Goal: Task Accomplishment & Management: Manage account settings

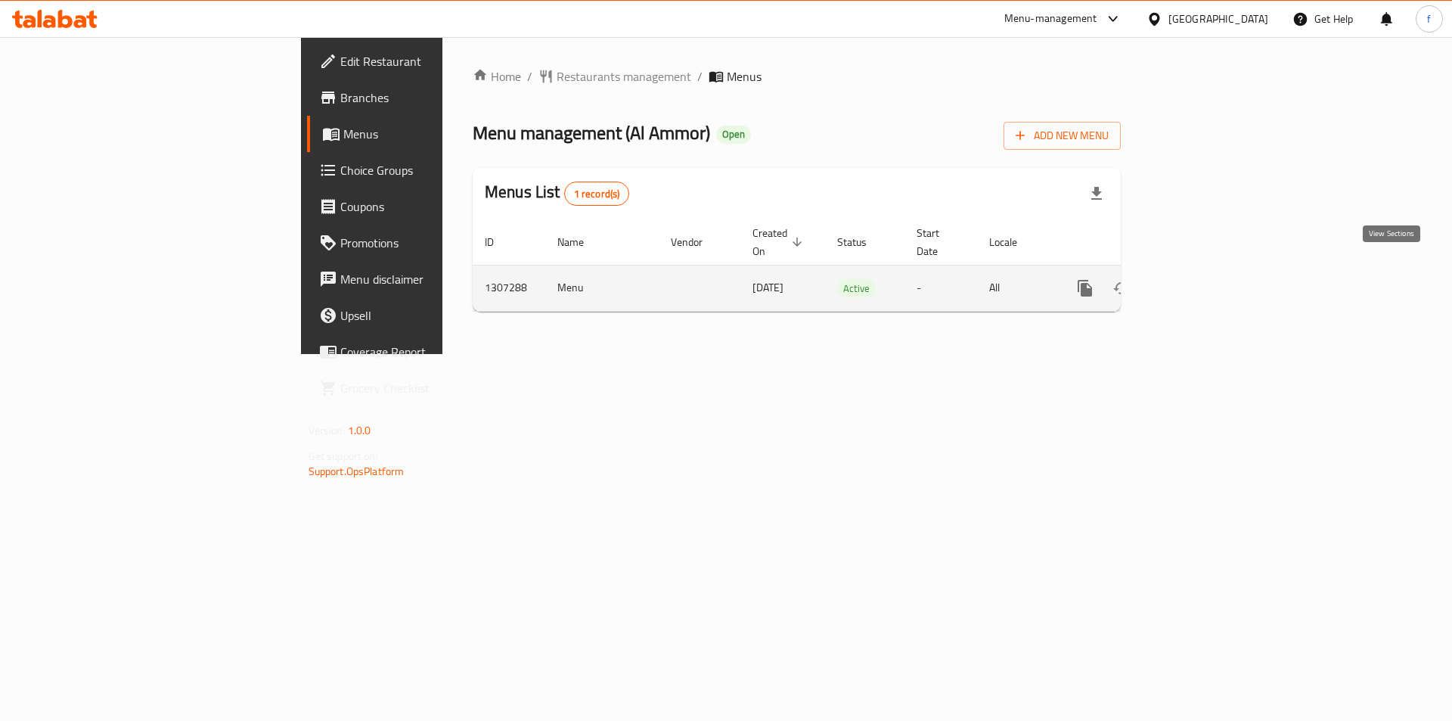
click at [1212, 270] on link "enhanced table" at bounding box center [1194, 288] width 36 height 36
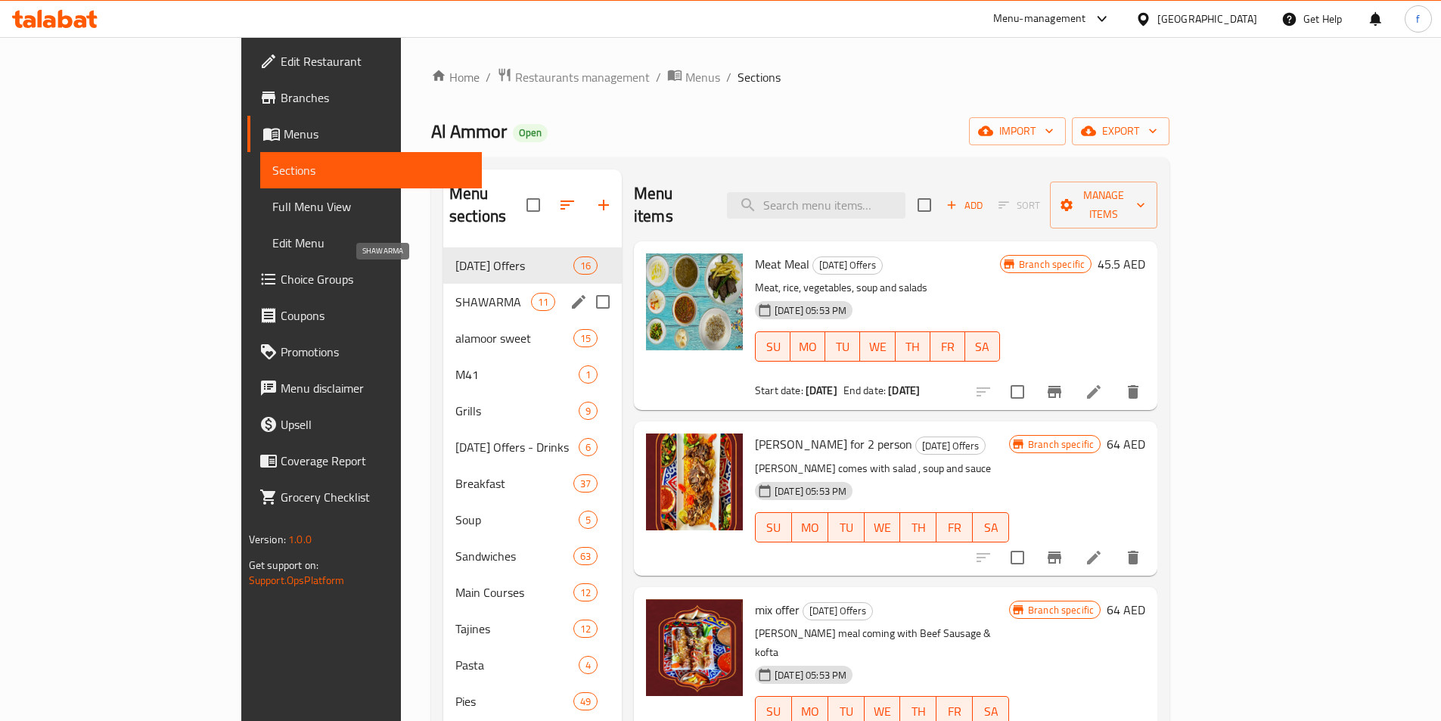
click at [455, 293] on span "SHAWARMA" at bounding box center [493, 302] width 76 height 18
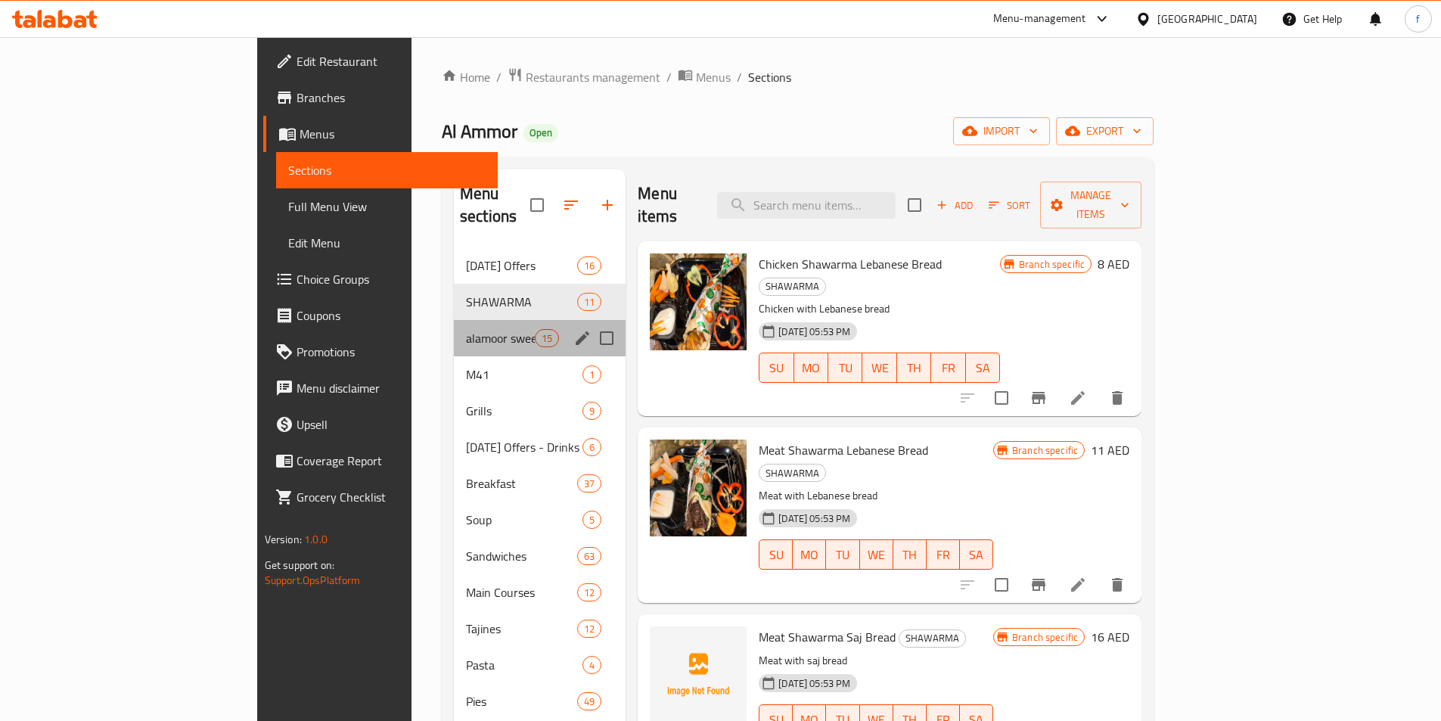
click at [454, 320] on div "alamoor sweet 15" at bounding box center [540, 338] width 172 height 36
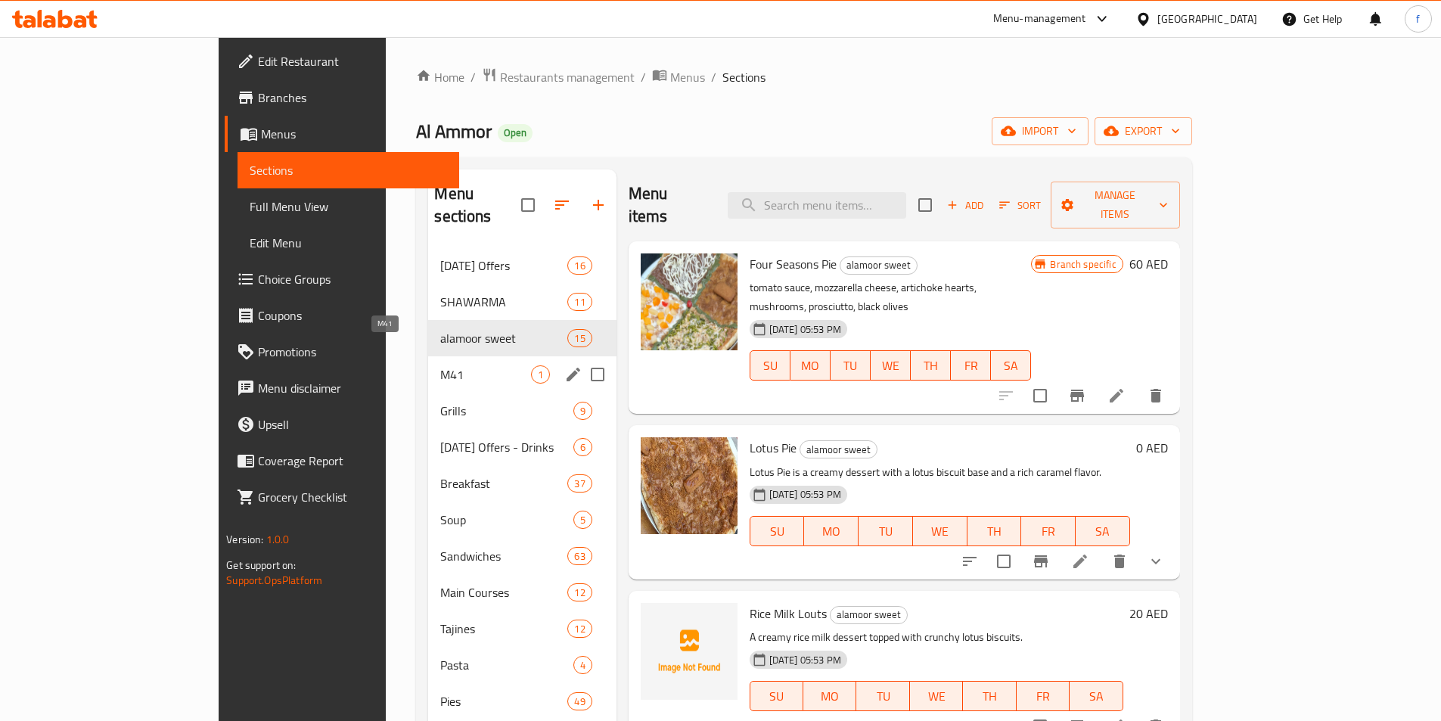
click at [440, 365] on span "M41" at bounding box center [485, 374] width 90 height 18
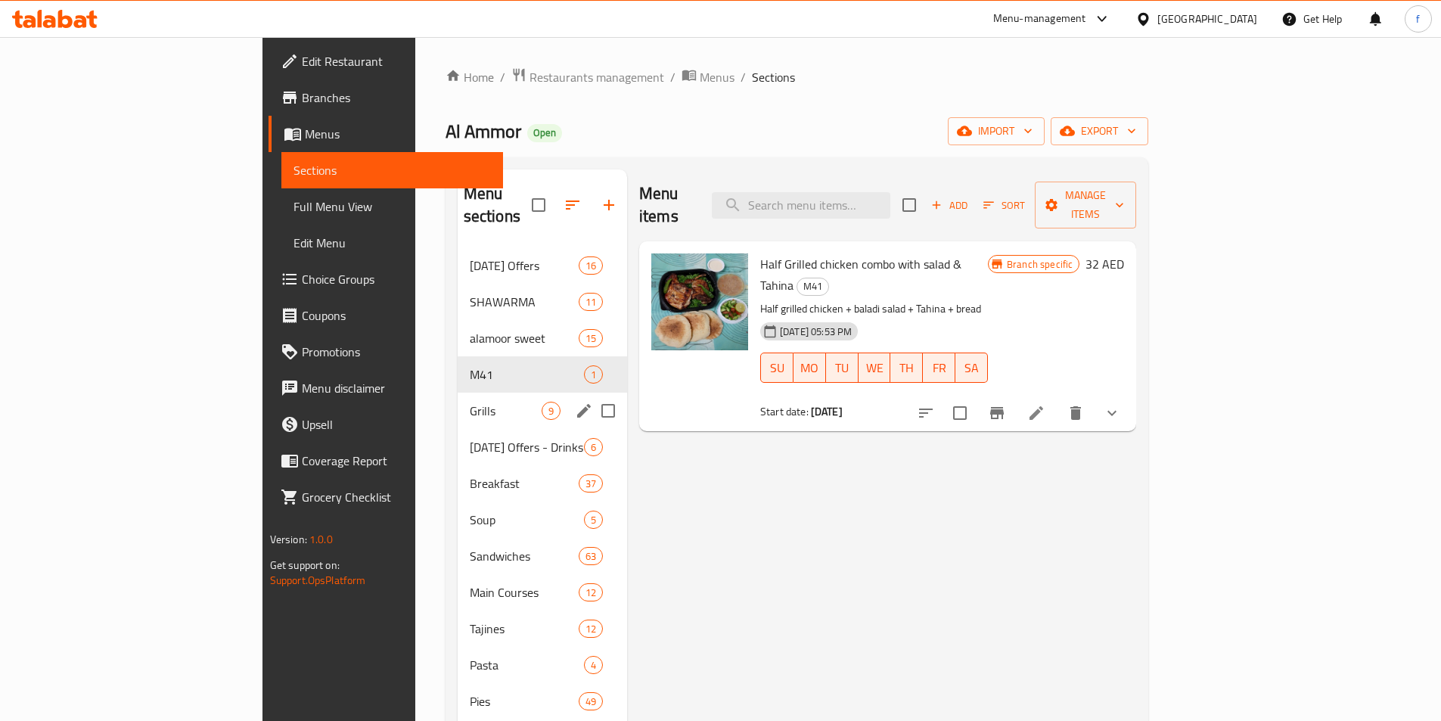
click at [458, 392] on div "Grills 9" at bounding box center [542, 410] width 169 height 36
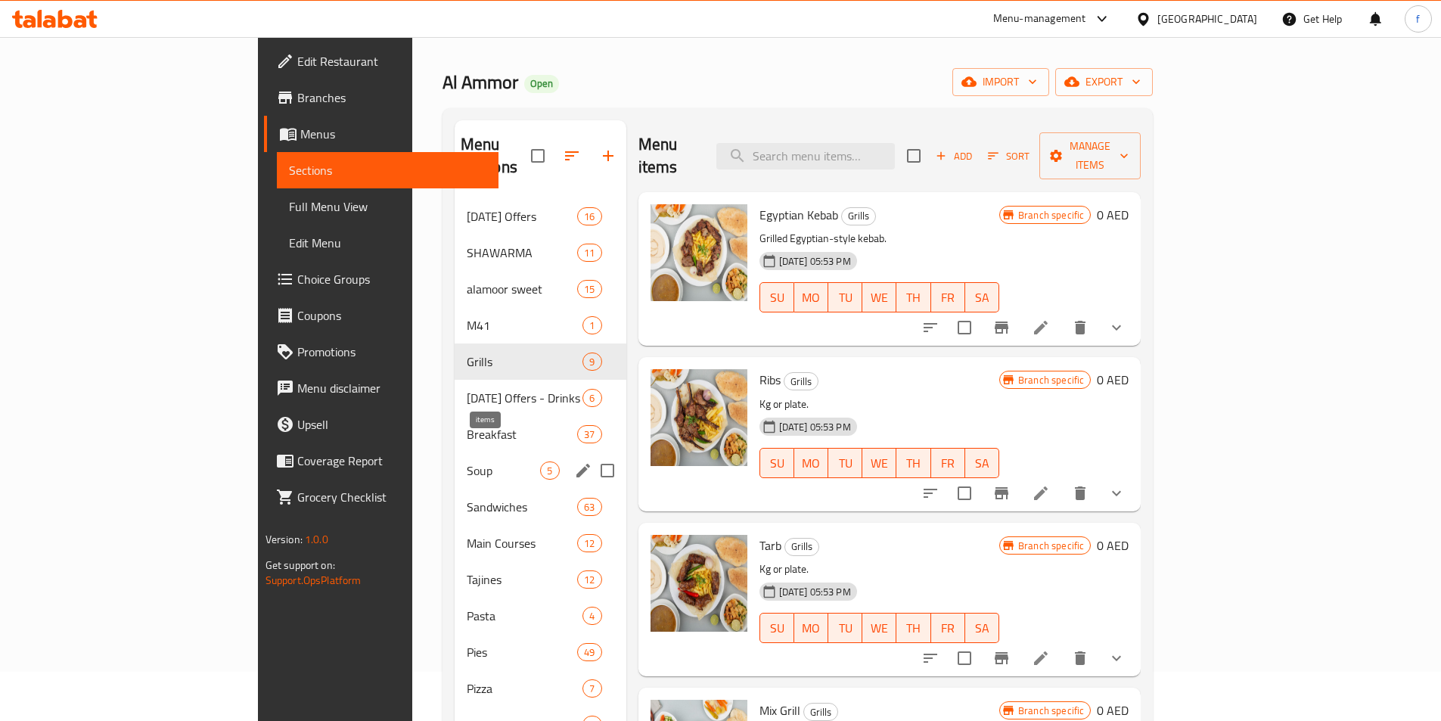
scroll to position [76, 0]
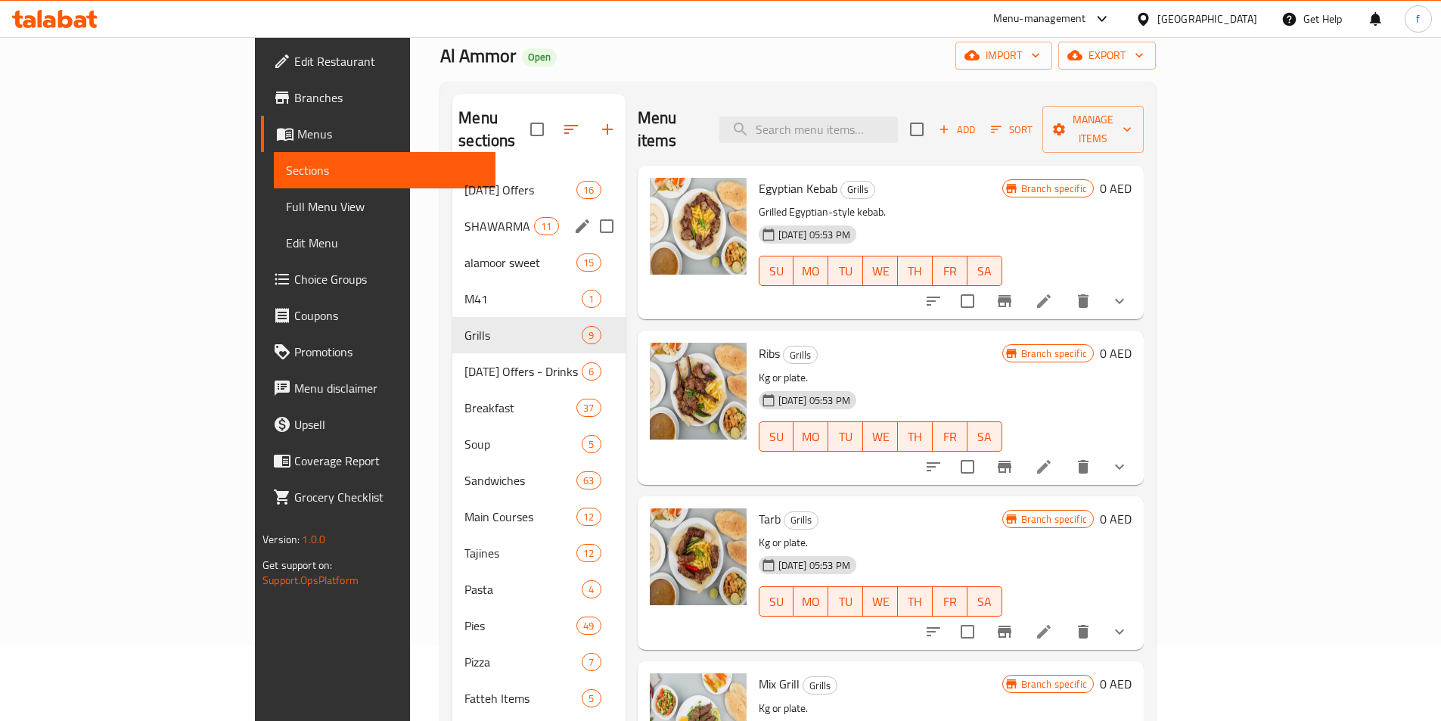
click at [452, 208] on div "SHAWARMA 11" at bounding box center [538, 226] width 172 height 36
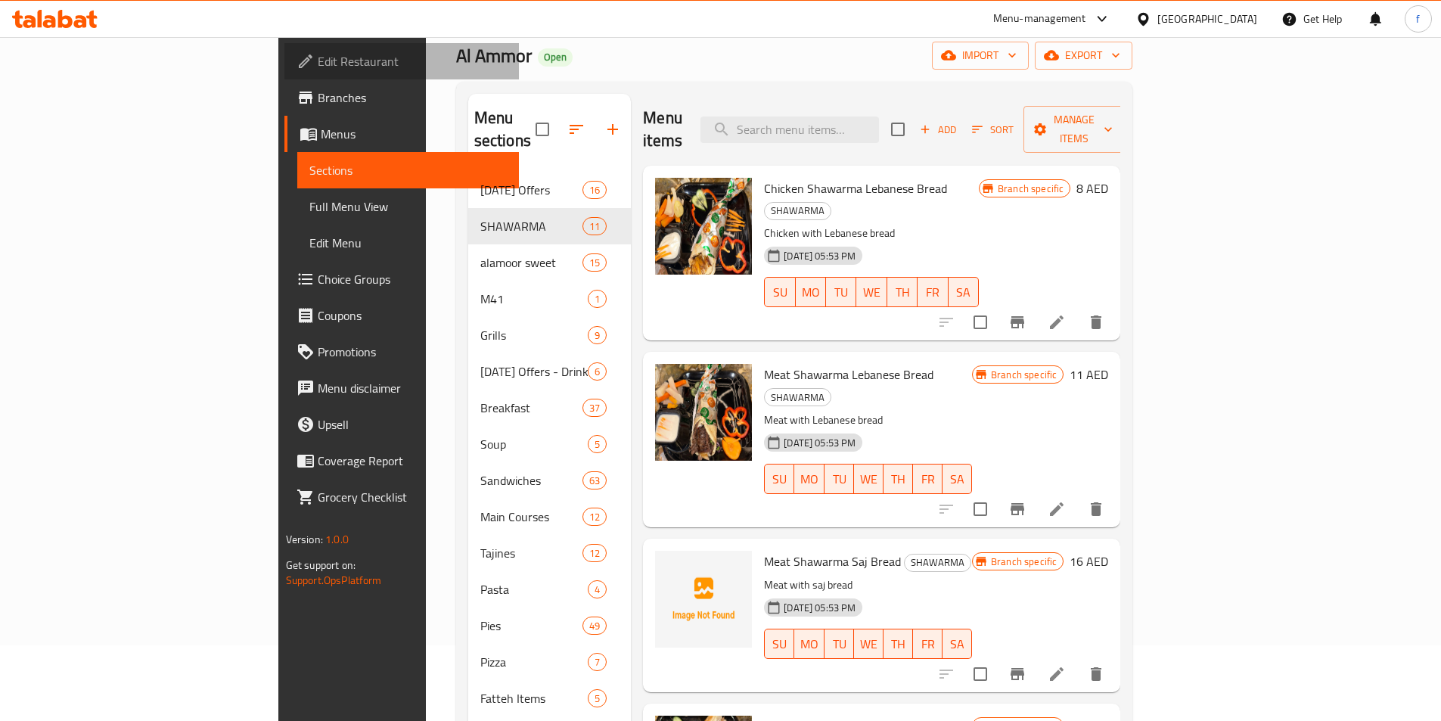
click at [318, 70] on span "Edit Restaurant" at bounding box center [412, 61] width 189 height 18
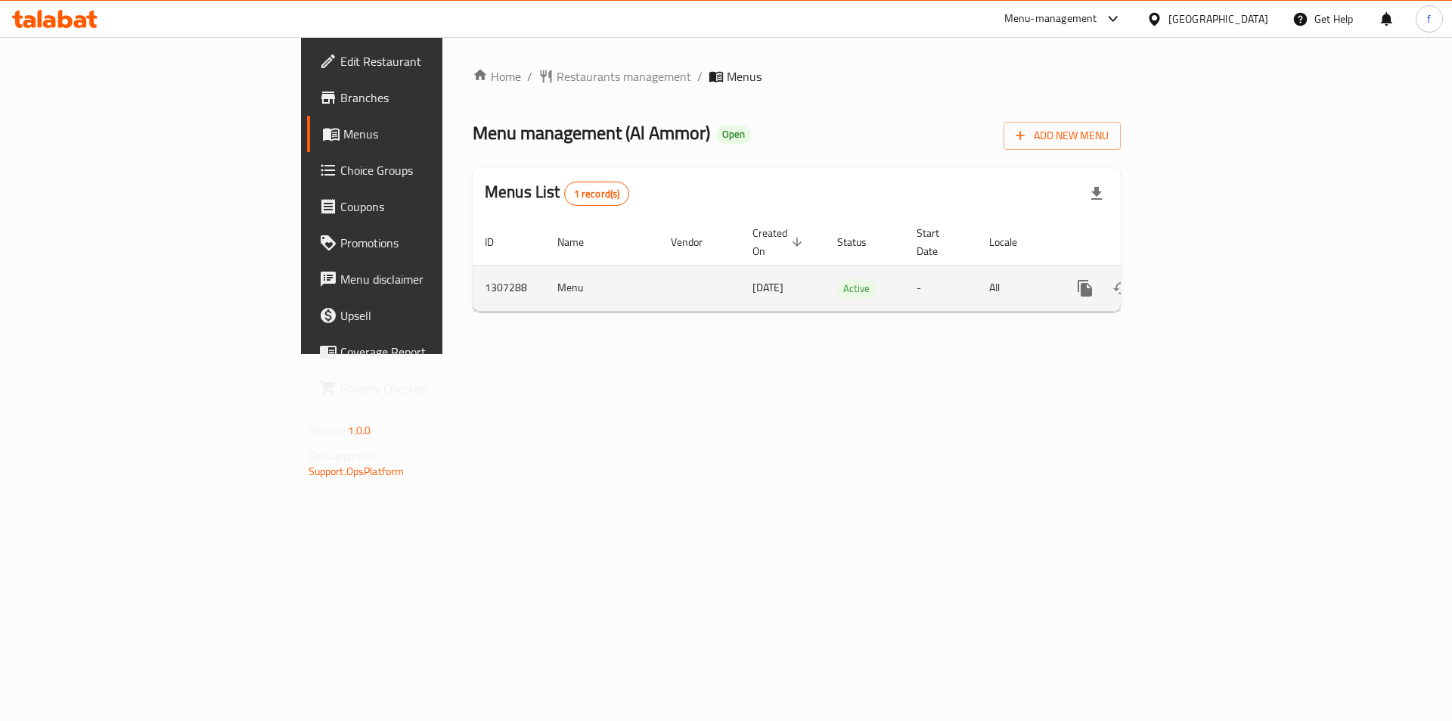
click at [1203, 279] on icon "enhanced table" at bounding box center [1194, 288] width 18 height 18
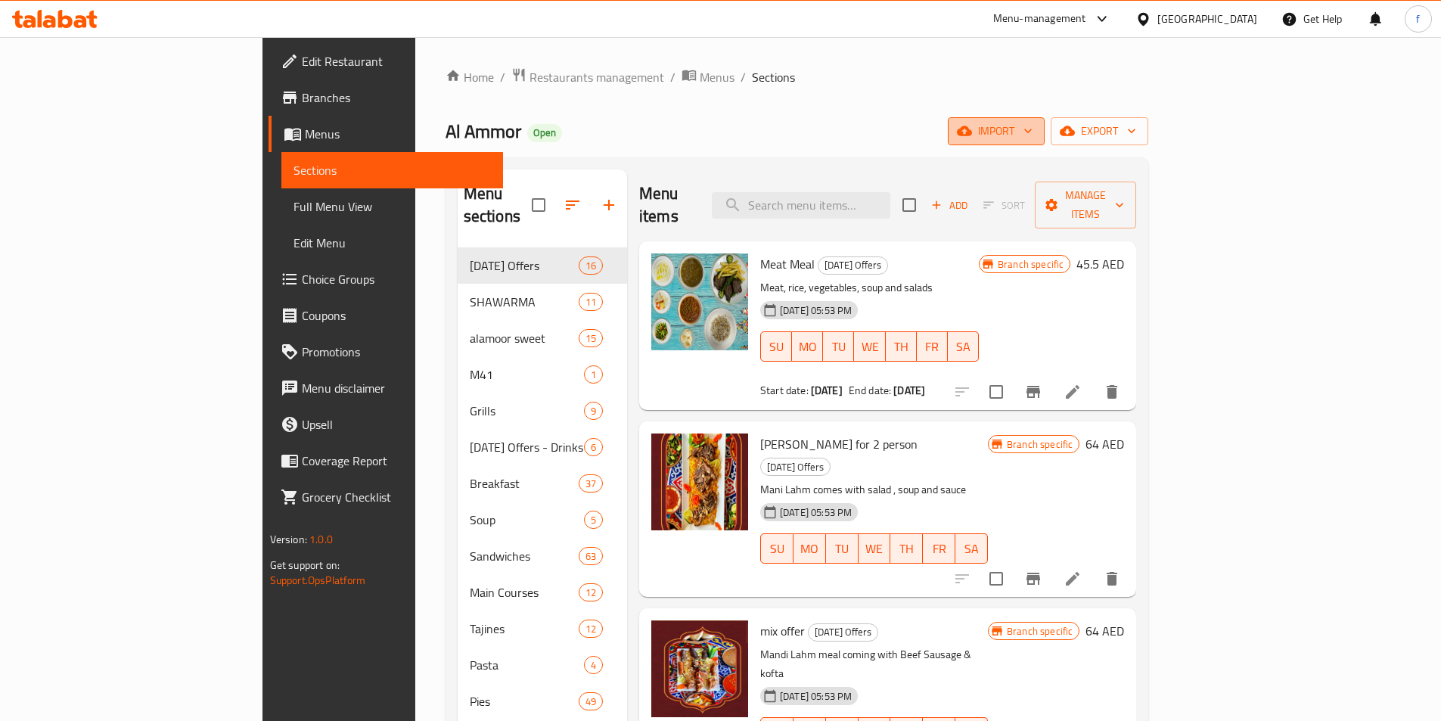
click at [1032, 131] on span "import" at bounding box center [996, 131] width 73 height 19
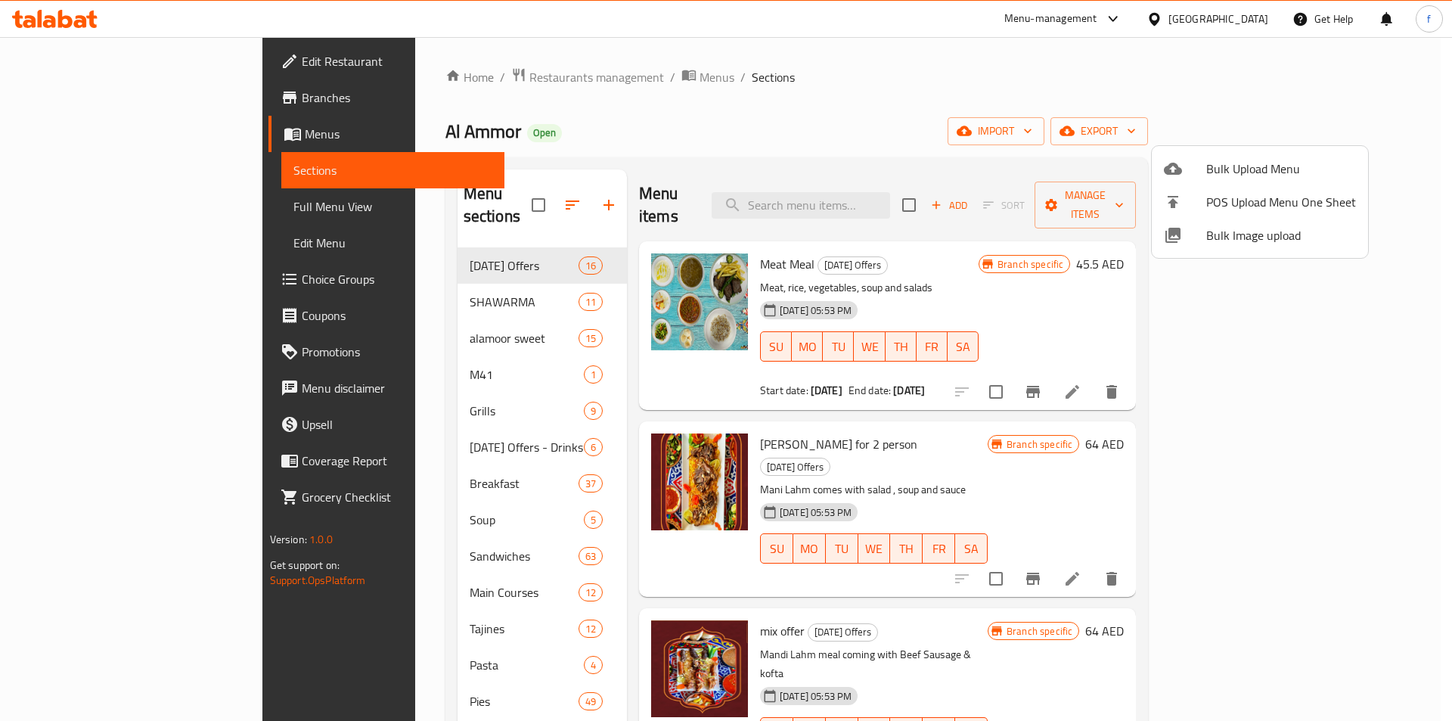
click at [1116, 120] on div at bounding box center [726, 360] width 1452 height 721
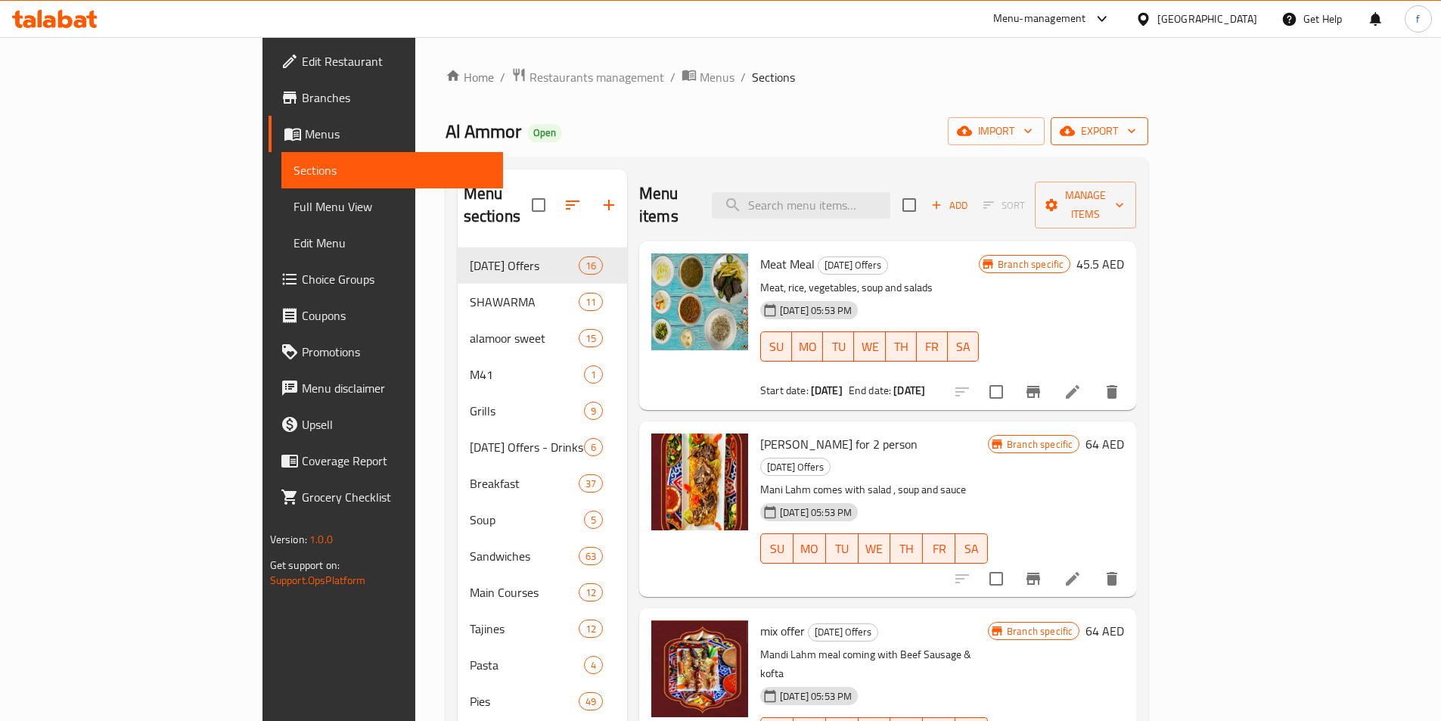
click at [1136, 129] on span "export" at bounding box center [1099, 131] width 73 height 19
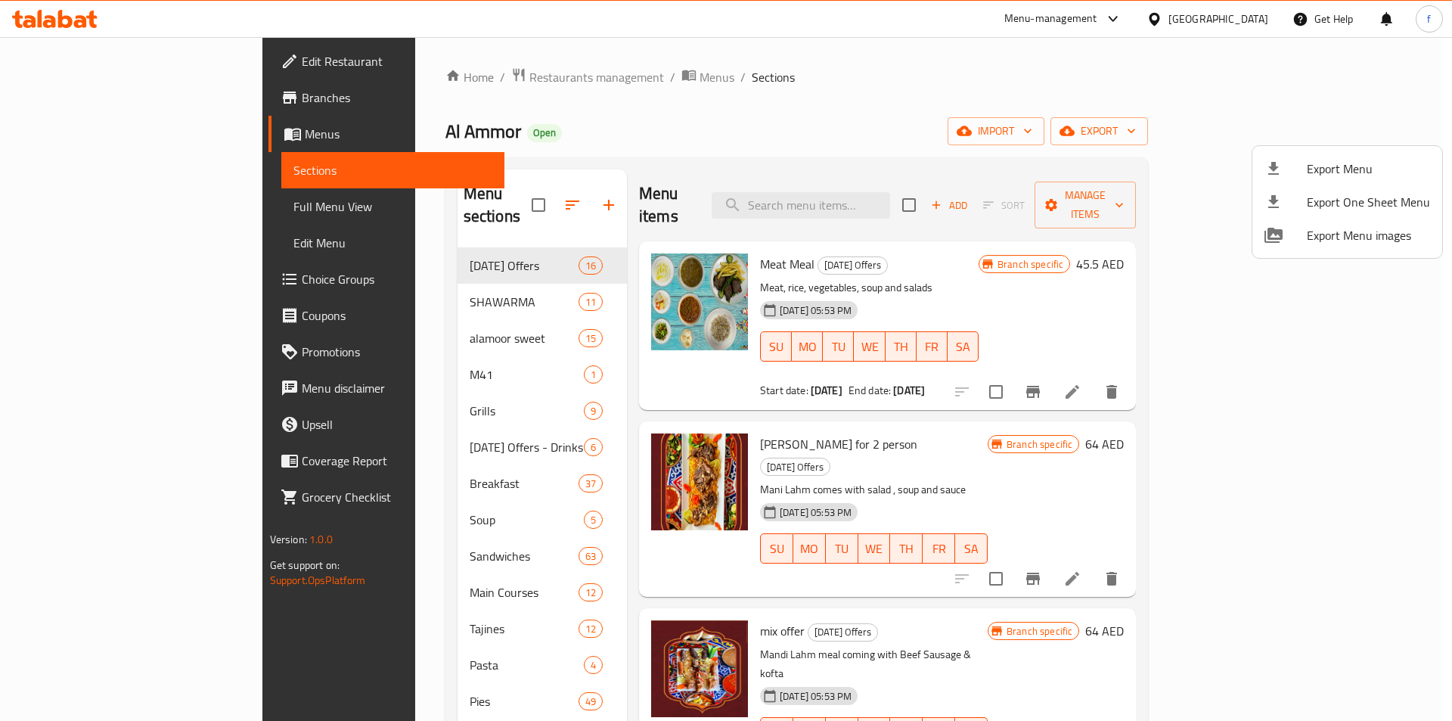
click at [1312, 171] on span "Export Menu" at bounding box center [1368, 169] width 123 height 18
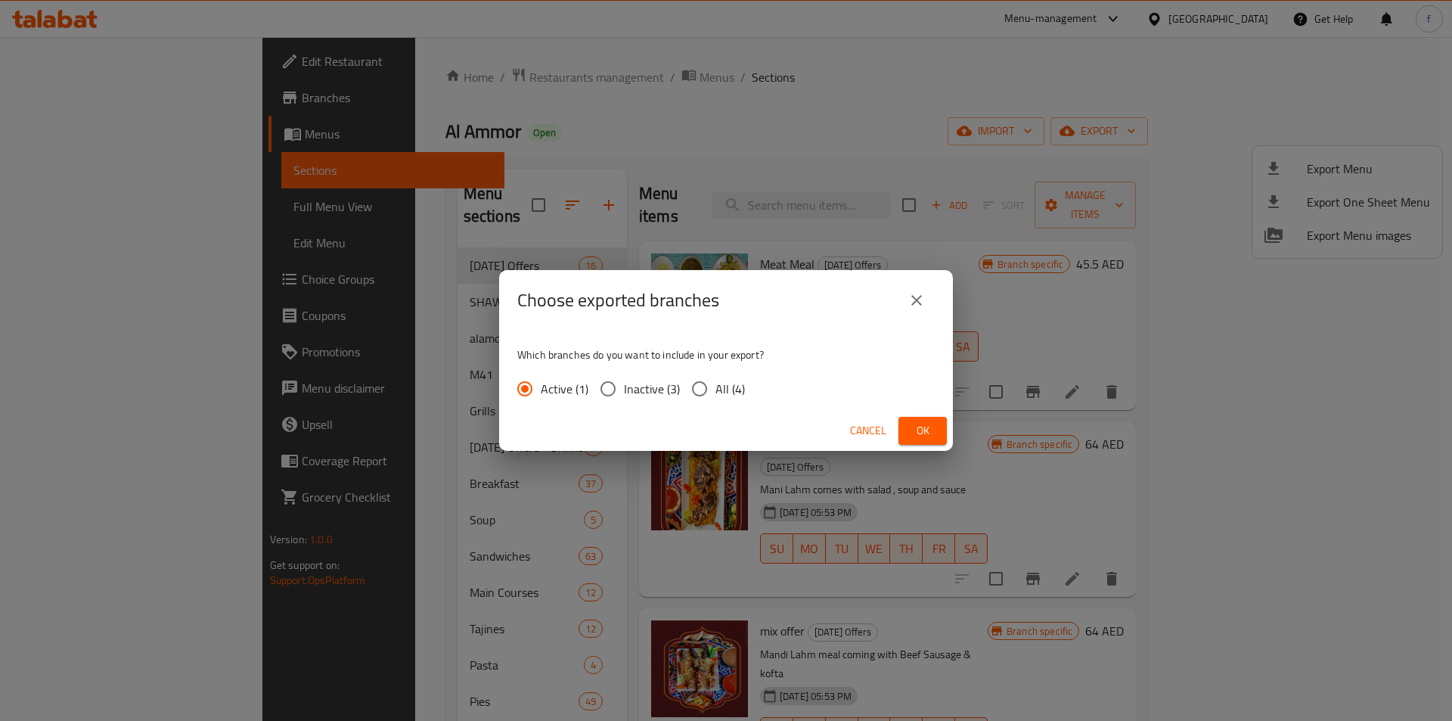
click at [920, 429] on span "Ok" at bounding box center [923, 430] width 24 height 19
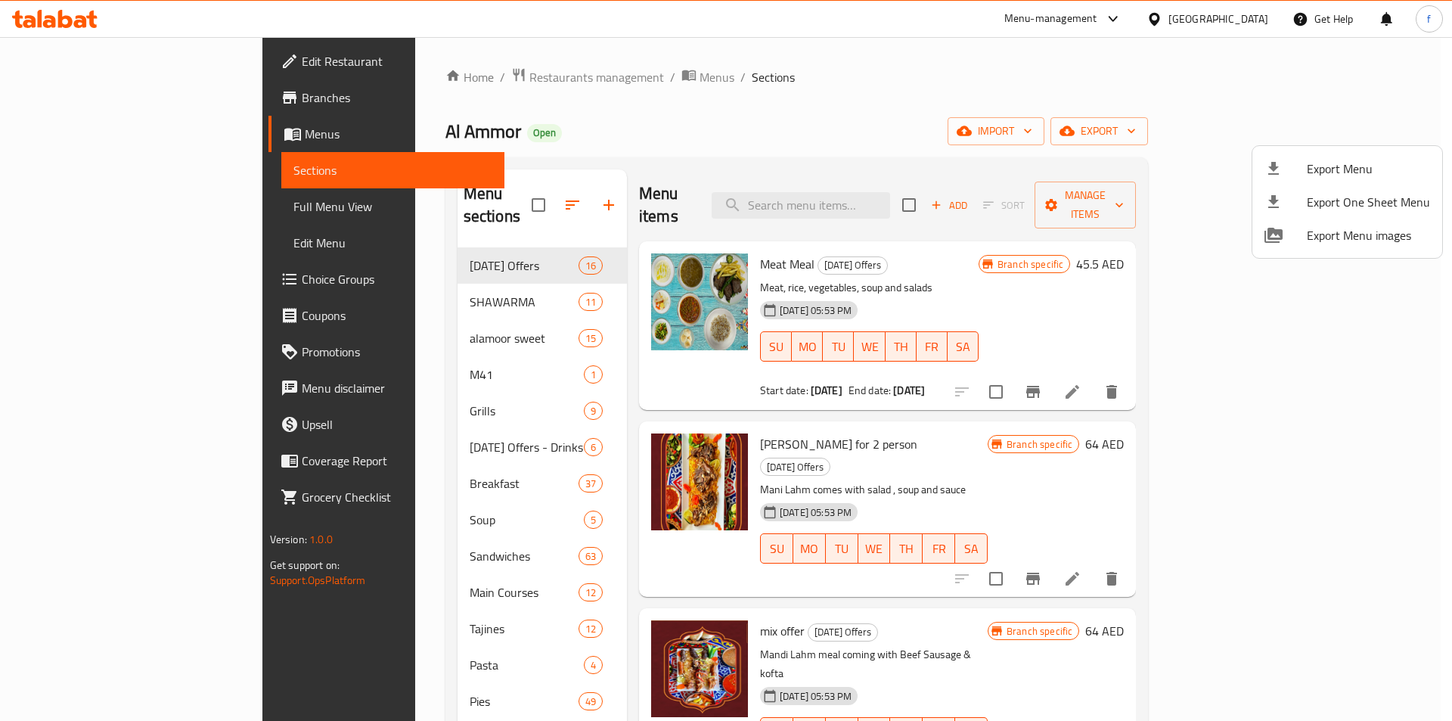
drag, startPoint x: 1073, startPoint y: 135, endPoint x: 1160, endPoint y: 145, distance: 87.6
click at [1075, 135] on div at bounding box center [726, 360] width 1452 height 721
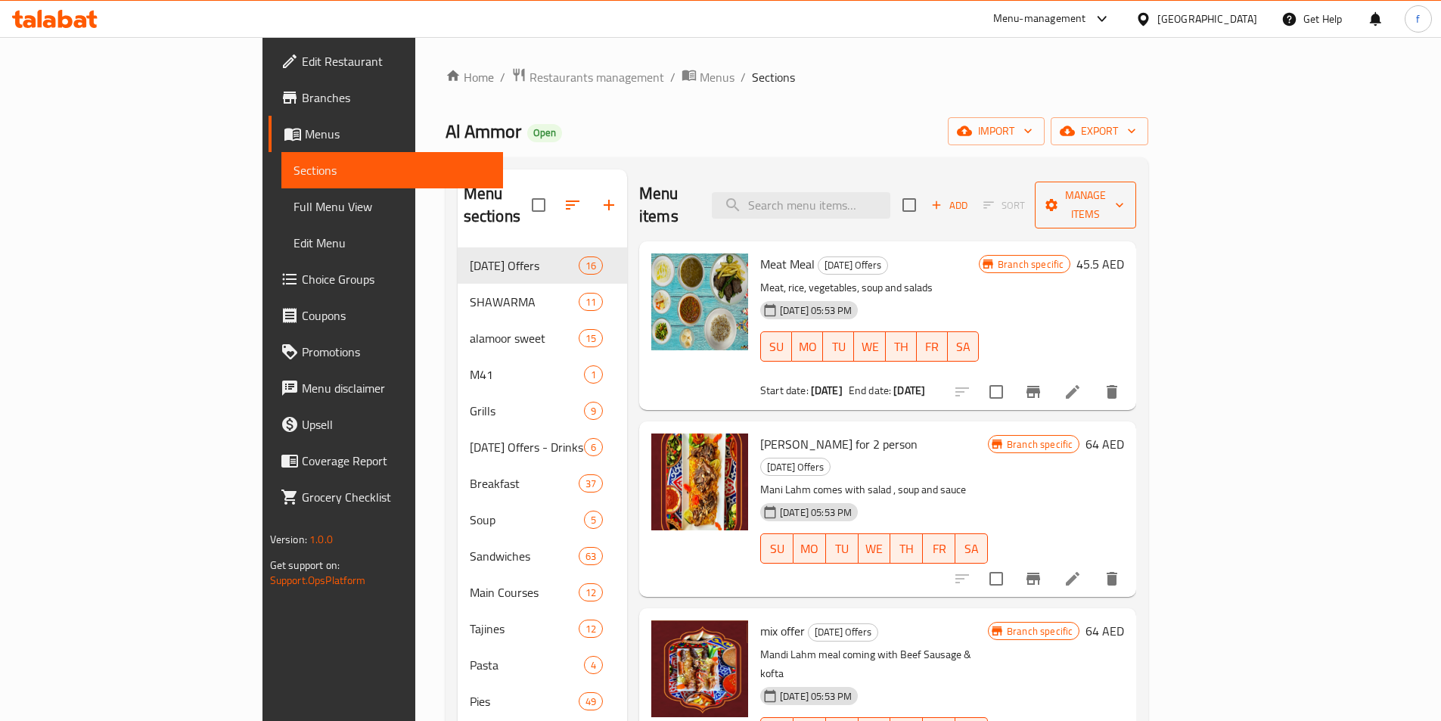
click at [1124, 191] on span "Manage items" at bounding box center [1085, 205] width 77 height 38
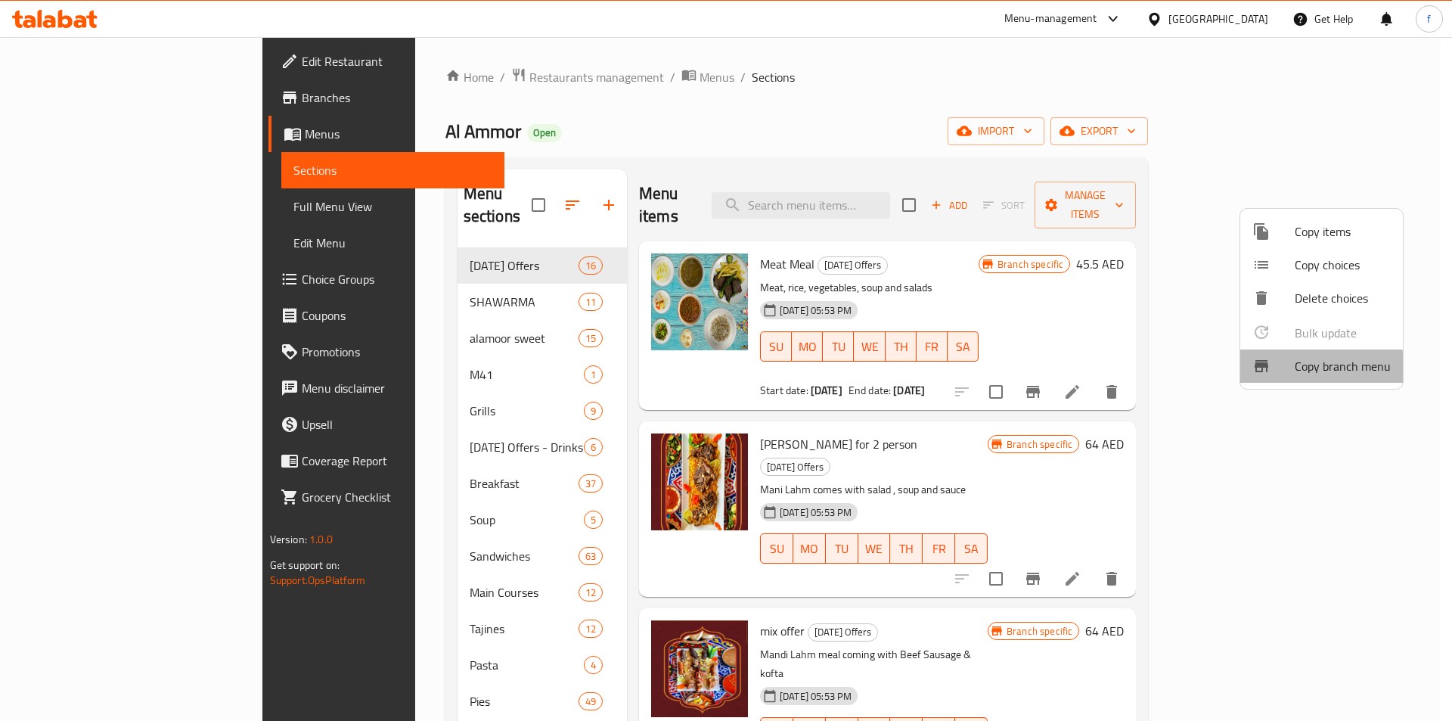
click at [1310, 368] on span "Copy branch menu" at bounding box center [1343, 366] width 96 height 18
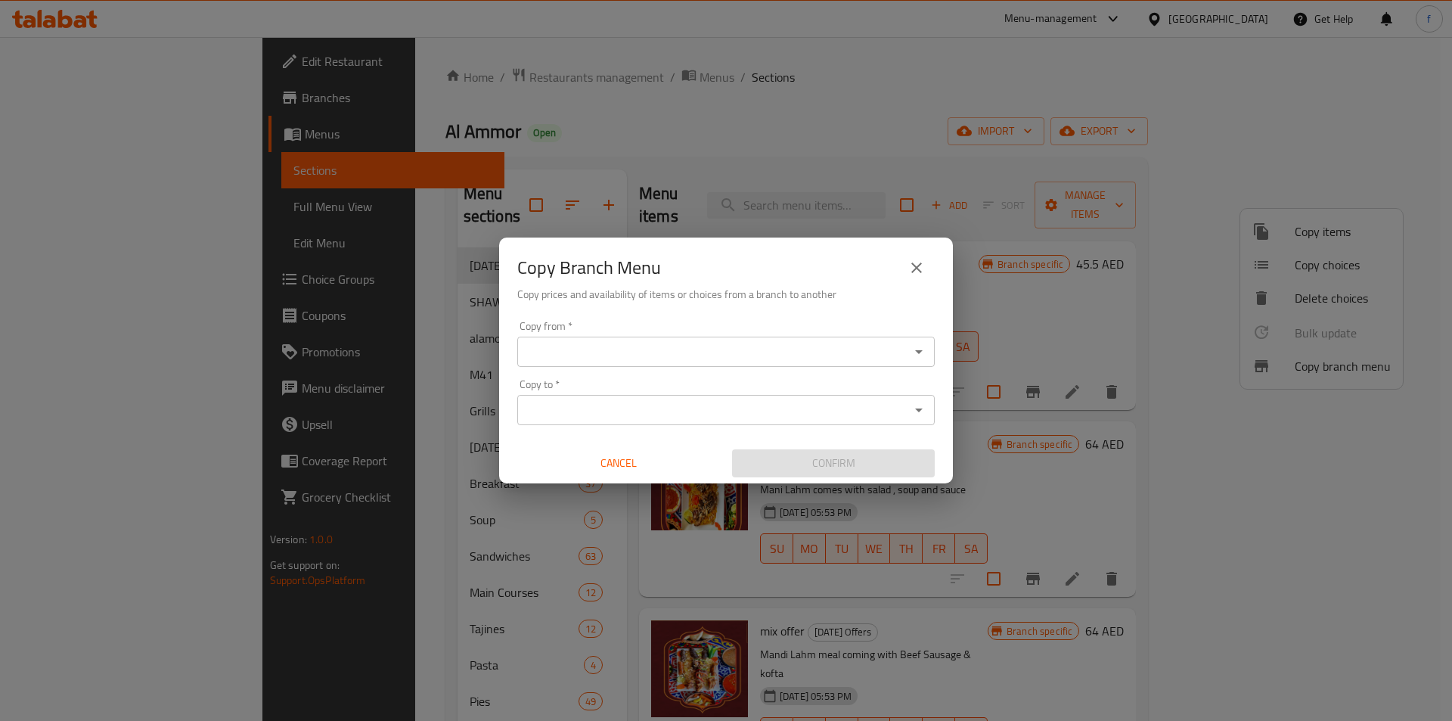
click at [582, 337] on div "Copy from *" at bounding box center [725, 352] width 417 height 30
click at [588, 340] on div "Copy from *" at bounding box center [725, 352] width 417 height 30
click at [926, 352] on icon "Open" at bounding box center [919, 352] width 18 height 18
click at [924, 355] on icon "Open" at bounding box center [919, 352] width 18 height 18
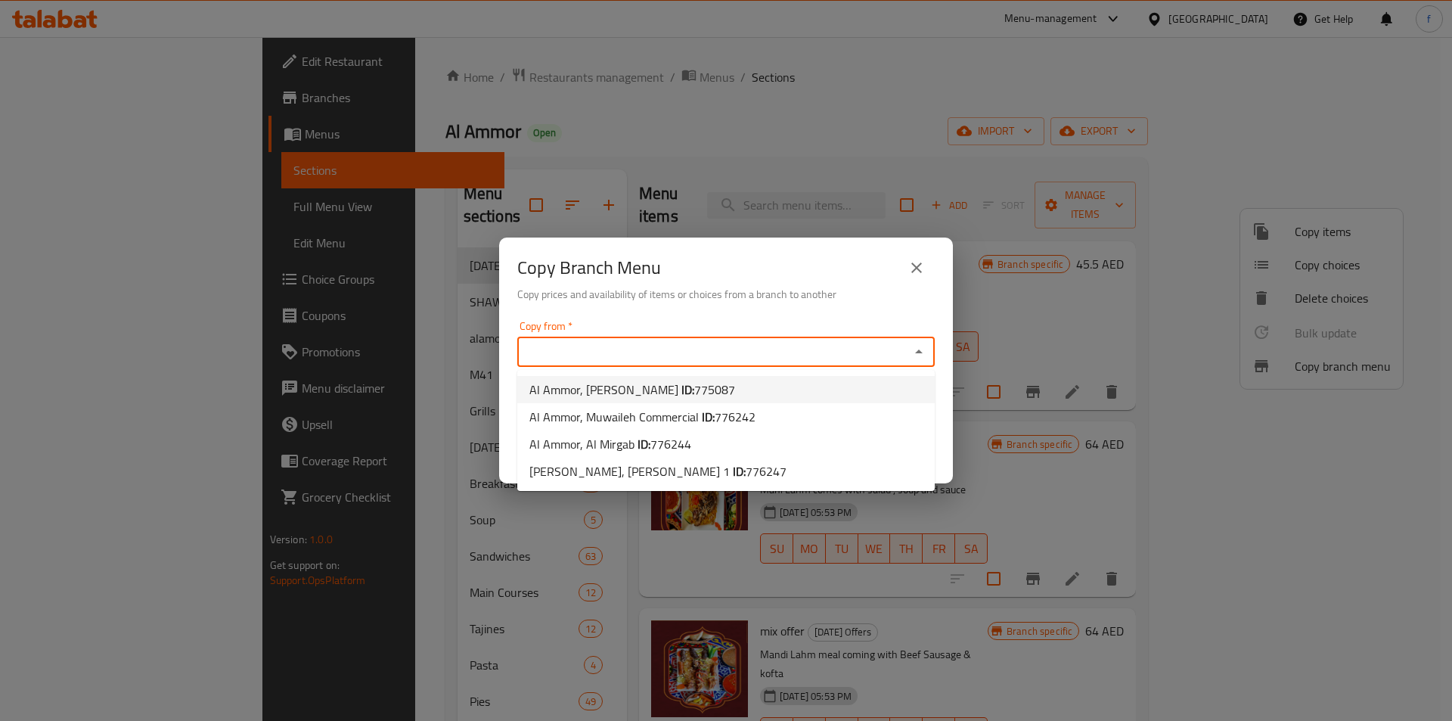
click at [617, 393] on span "Al Ammor, Abu Hail ID: 775087" at bounding box center [632, 389] width 206 height 18
type input "Al Ammor, Abu Hail"
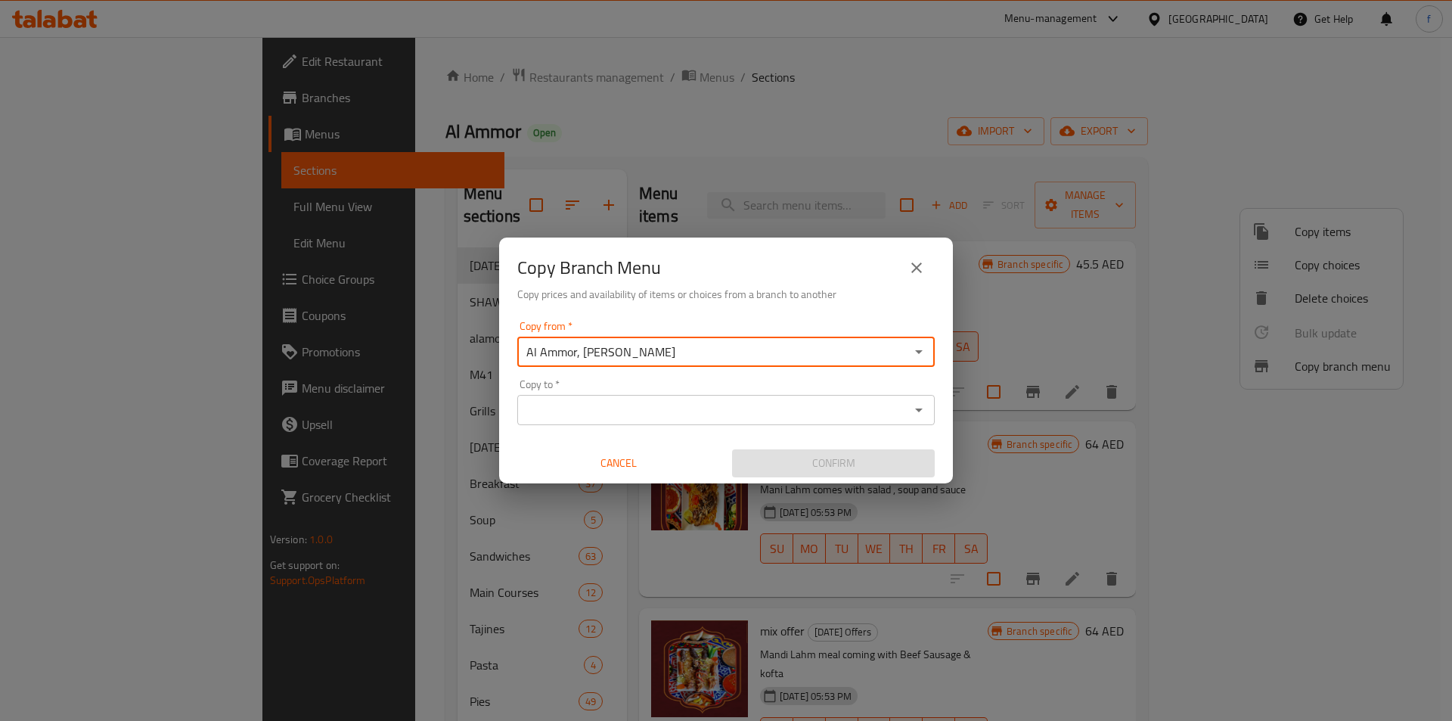
click at [637, 415] on input "Copy to   *" at bounding box center [713, 409] width 383 height 21
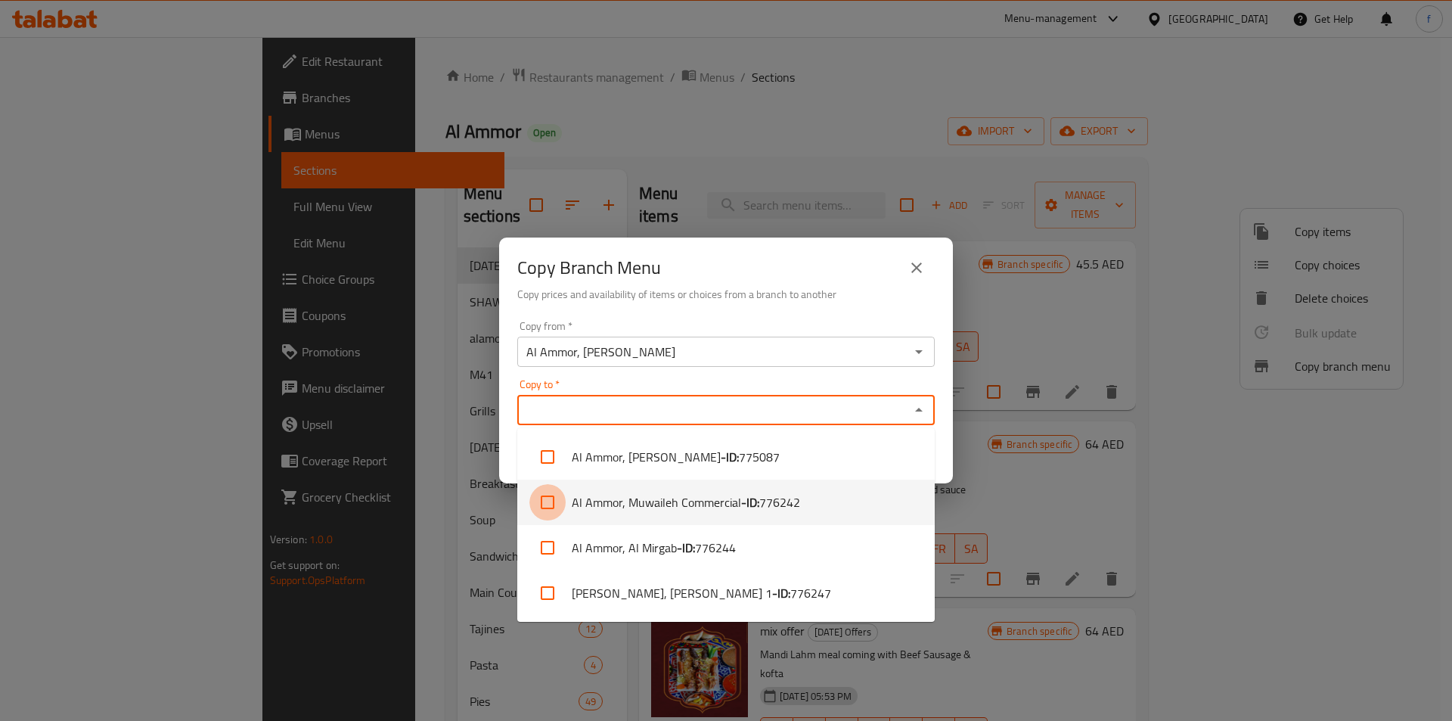
click at [552, 505] on input "checkbox" at bounding box center [547, 502] width 36 height 36
checkbox input "true"
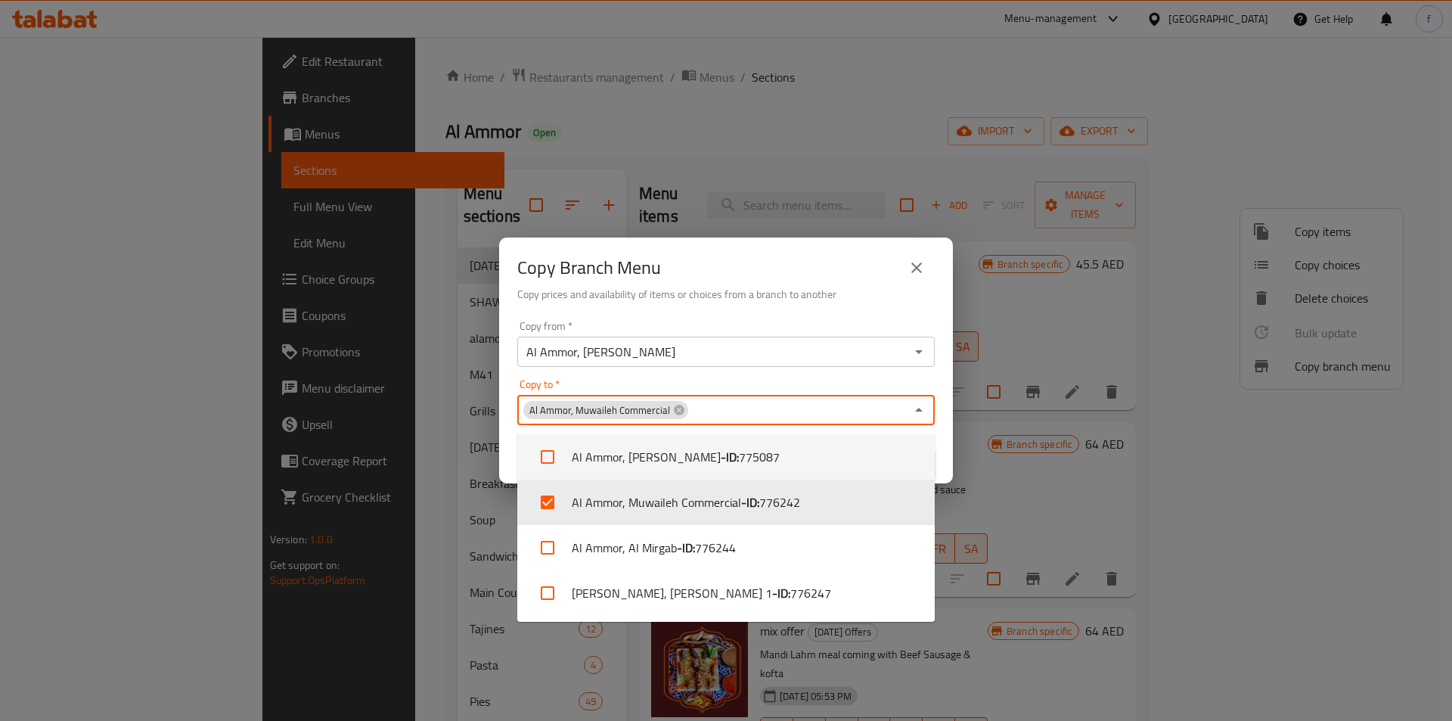
click at [1018, 479] on div "Copy Branch Menu Copy prices and availability of items or choices from a branch…" at bounding box center [726, 360] width 1452 height 721
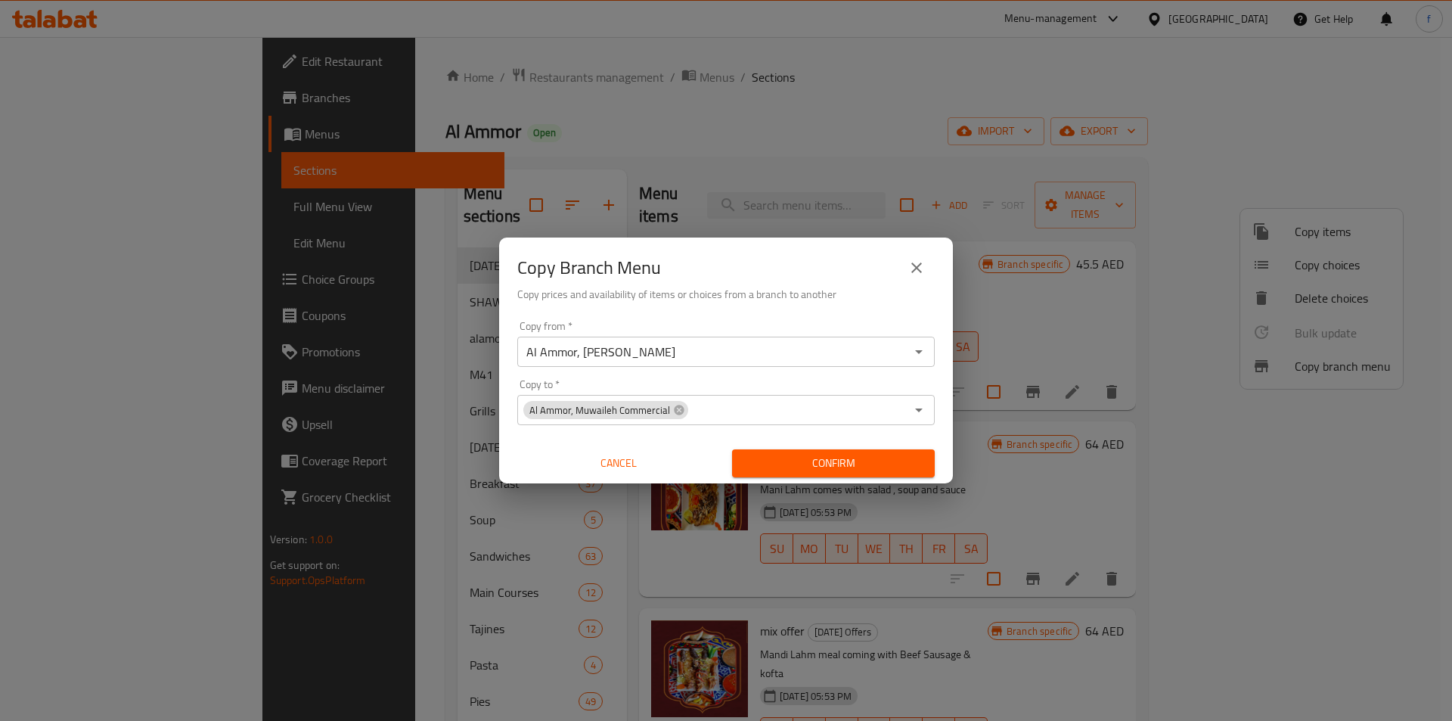
click at [863, 461] on span "Confirm" at bounding box center [833, 463] width 178 height 19
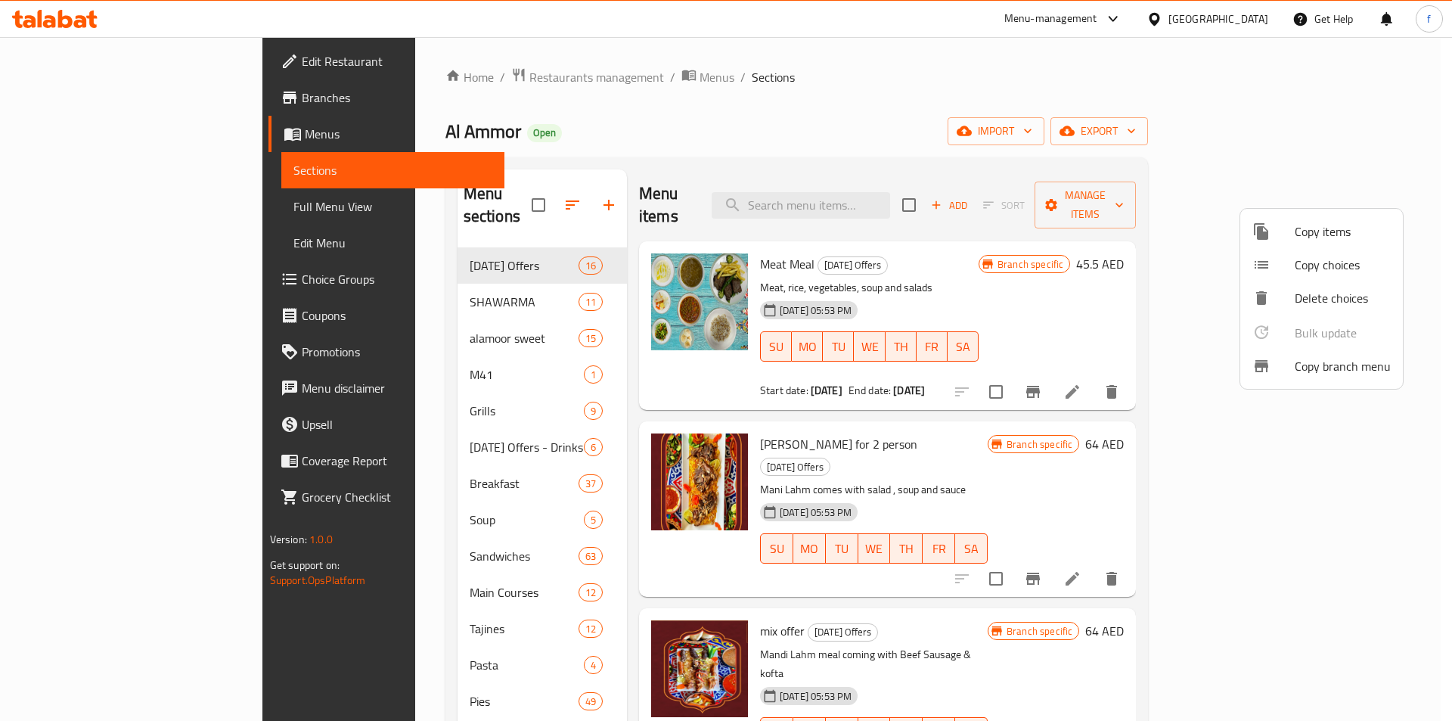
click at [75, 207] on div at bounding box center [726, 360] width 1452 height 721
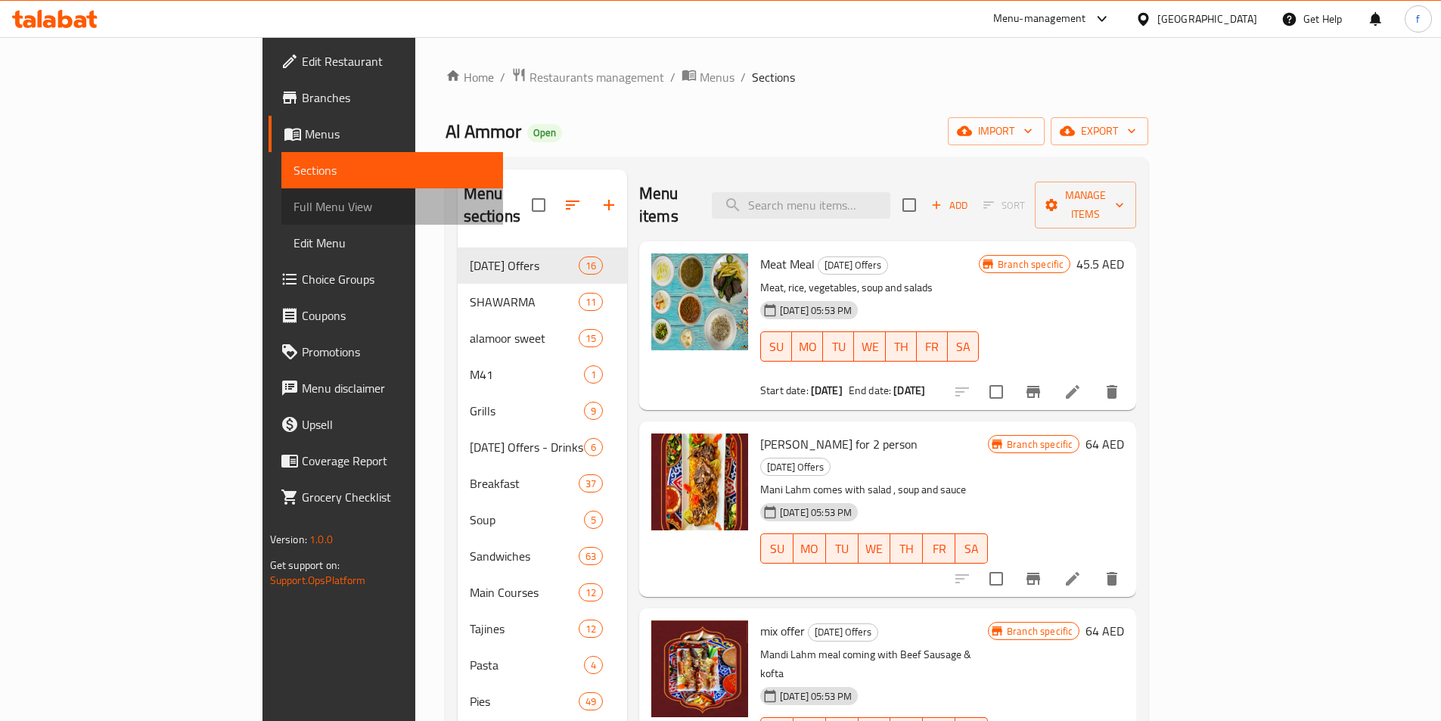
click at [293, 209] on span "Full Menu View" at bounding box center [391, 206] width 197 height 18
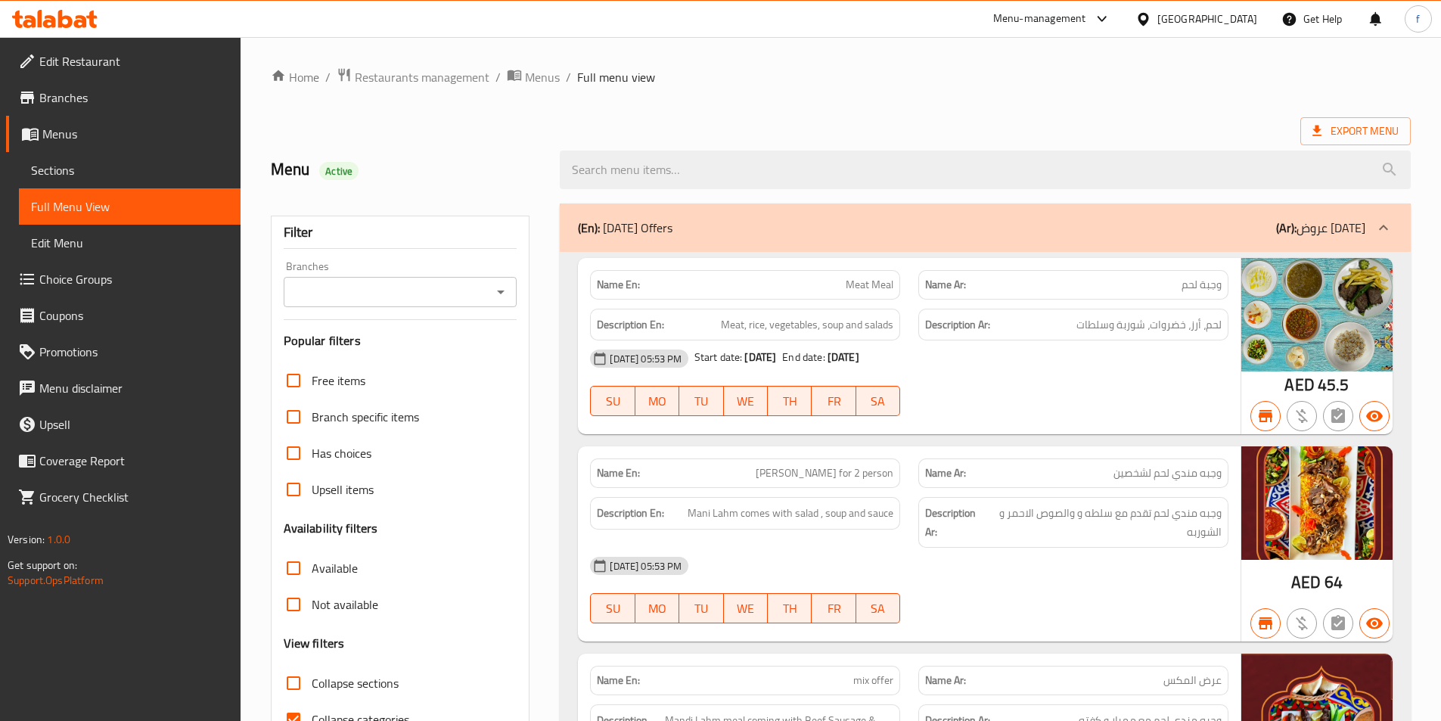
click at [622, 285] on strong "Name En:" at bounding box center [618, 285] width 43 height 16
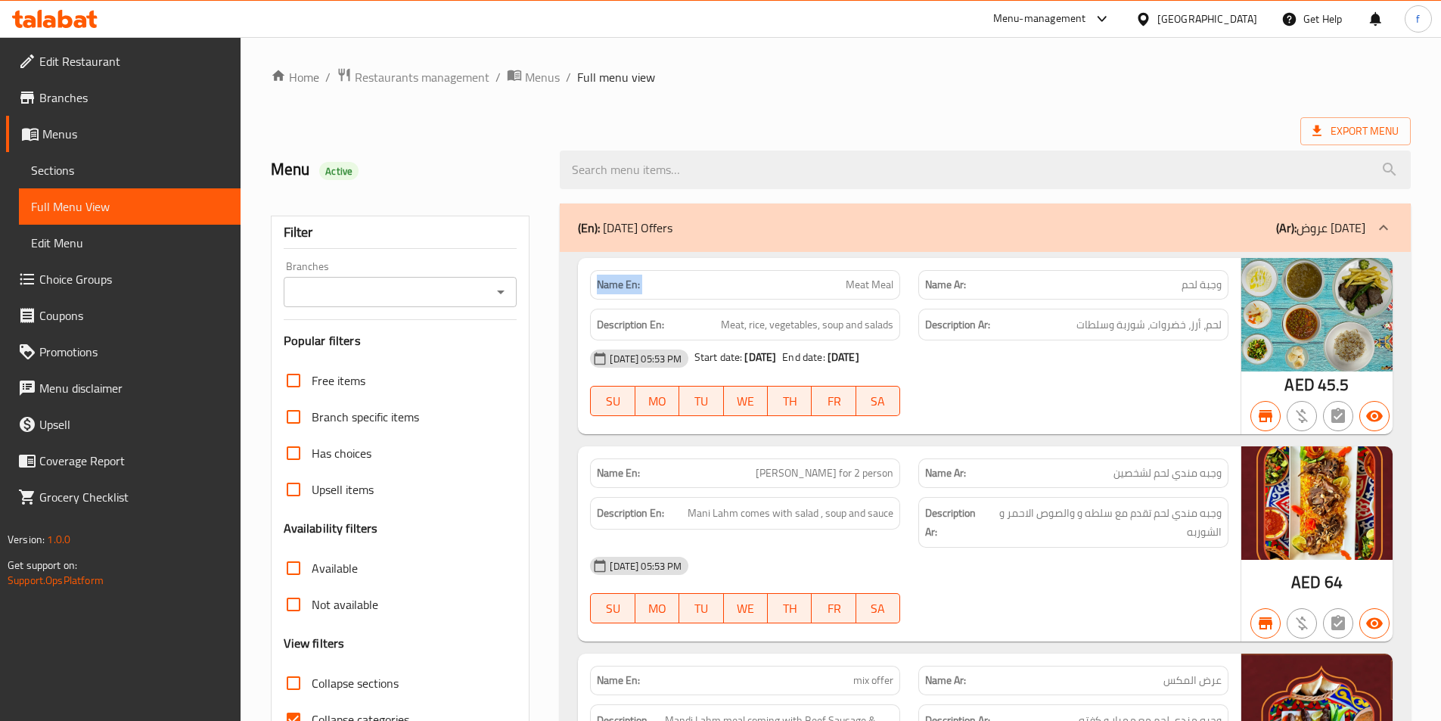
click at [622, 285] on strong "Name En:" at bounding box center [618, 285] width 43 height 16
copy strong "Name En:"
click at [60, 24] on icon at bounding box center [65, 19] width 14 height 18
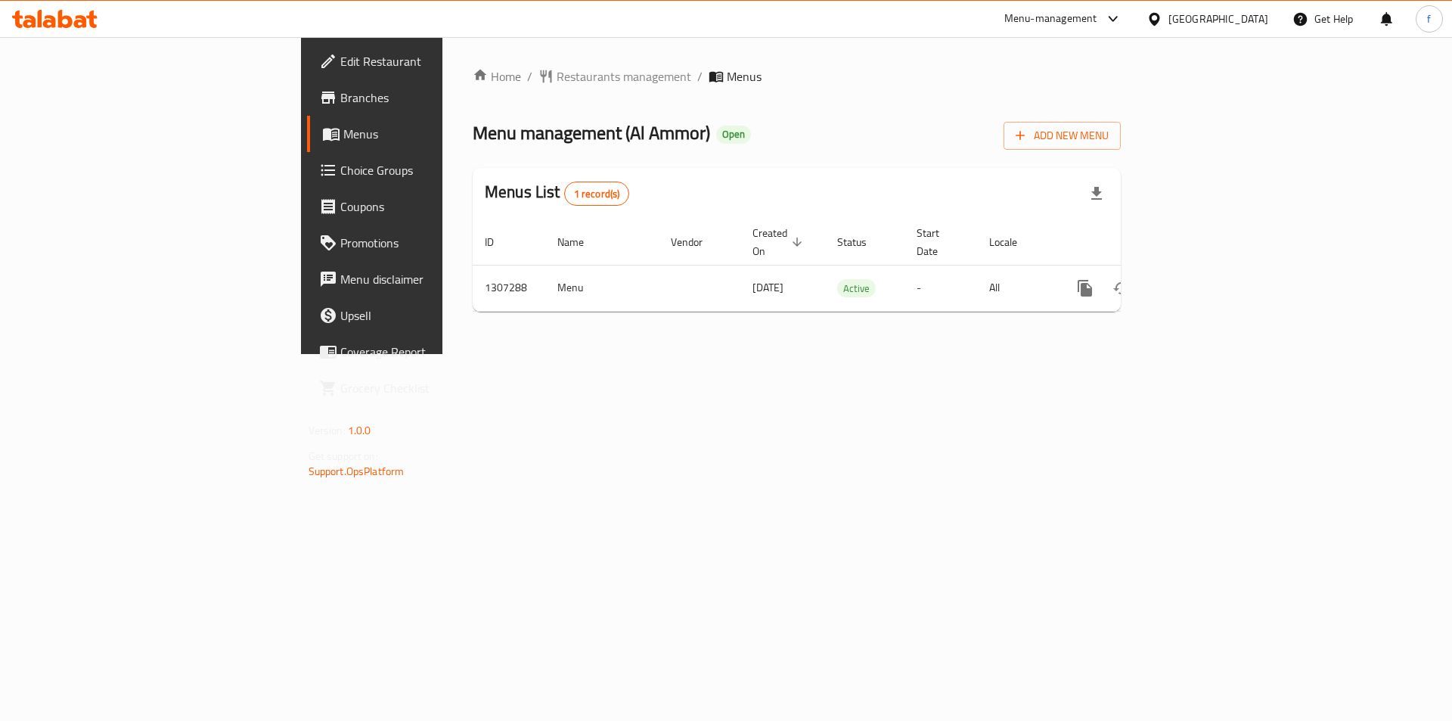
drag, startPoint x: 886, startPoint y: 374, endPoint x: 969, endPoint y: 356, distance: 85.0
click at [887, 354] on div "Home / Restaurants management / Menus Menu management ( Al Ammor ) Open Add New…" at bounding box center [796, 195] width 709 height 317
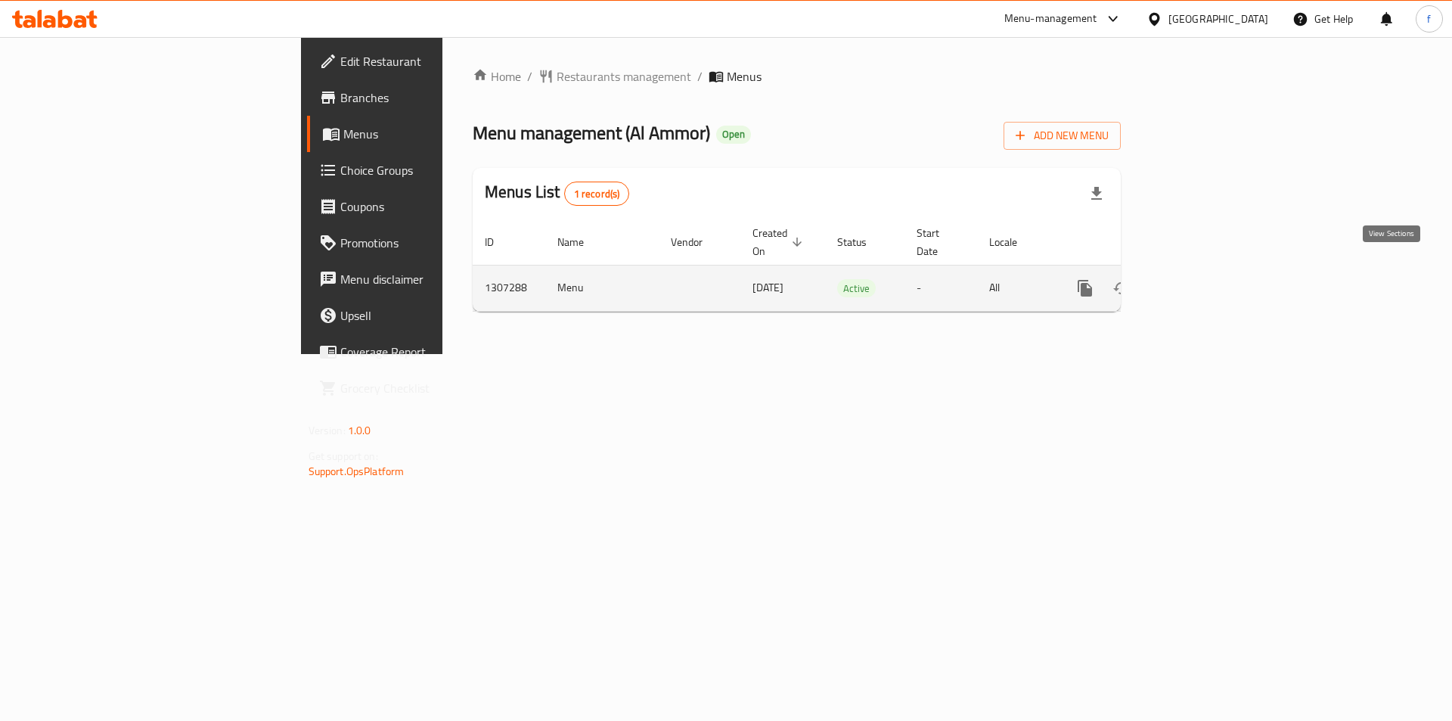
click at [1224, 269] on td "enhanced table" at bounding box center [1139, 288] width 169 height 46
click at [1212, 270] on link "enhanced table" at bounding box center [1194, 288] width 36 height 36
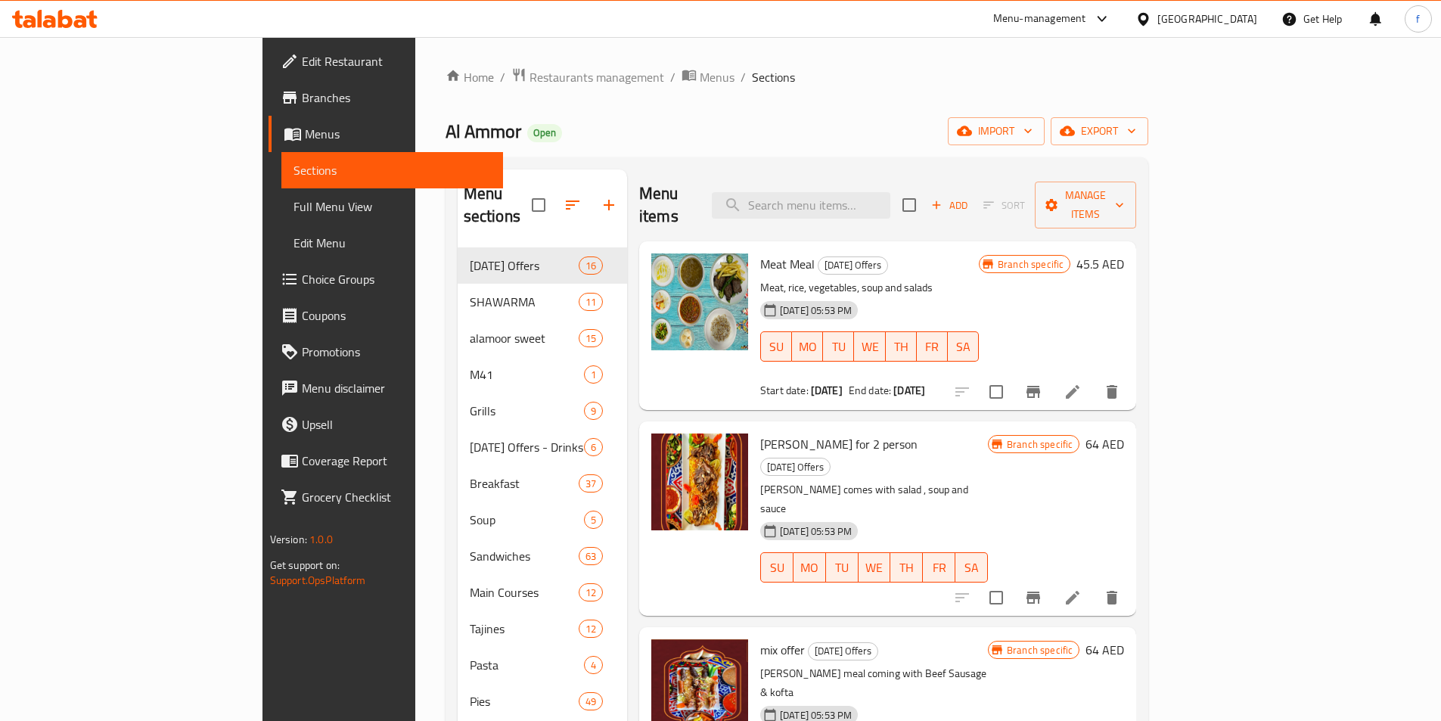
click at [305, 130] on span "Menus" at bounding box center [398, 134] width 186 height 18
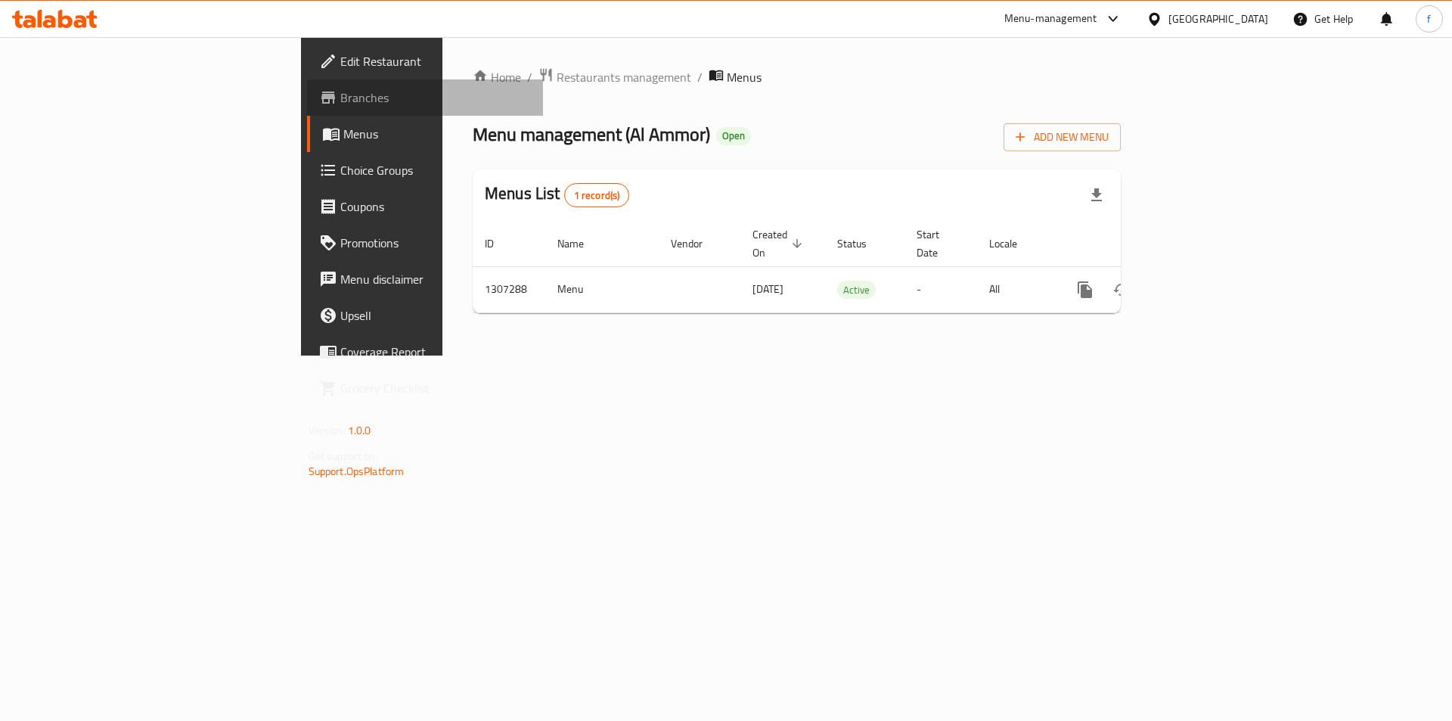
click at [307, 110] on link "Branches" at bounding box center [425, 97] width 237 height 36
click at [1109, 138] on span "Add New Menu" at bounding box center [1062, 135] width 93 height 19
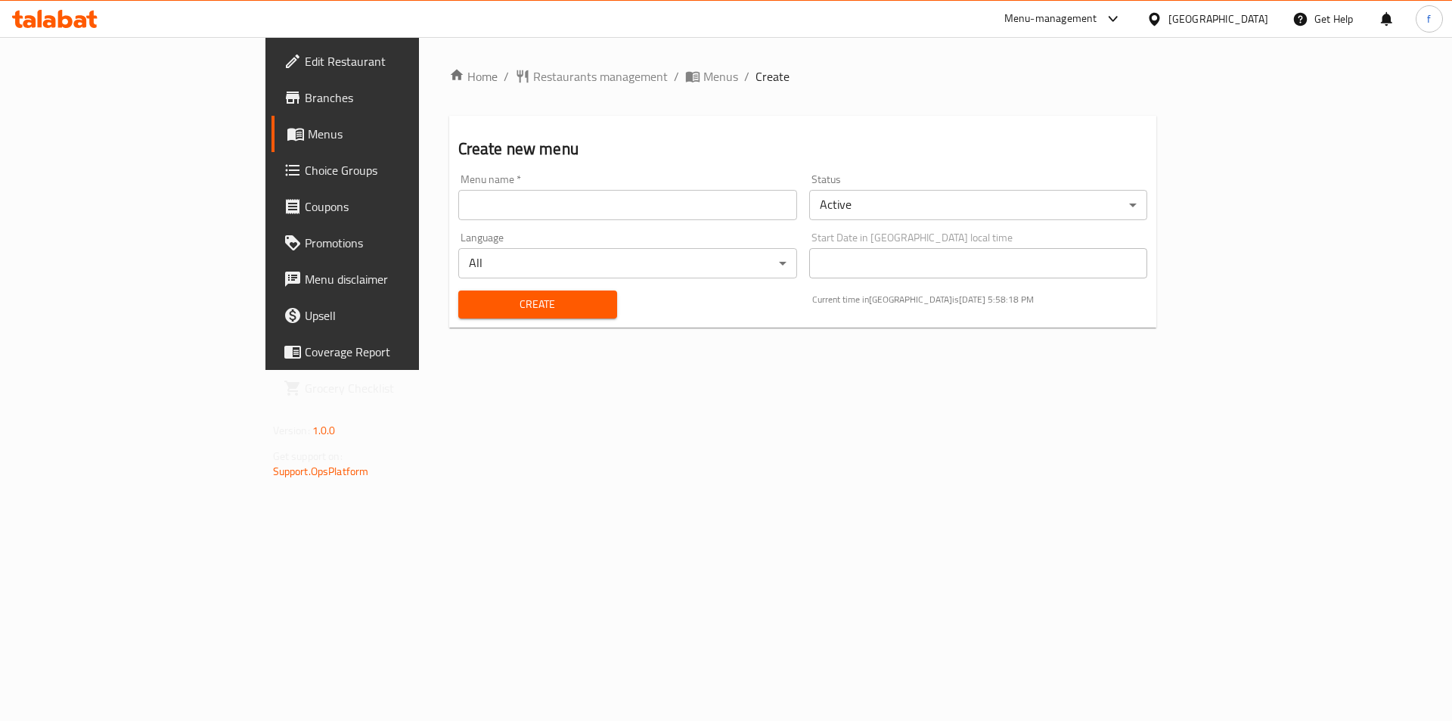
click at [560, 80] on ol "Home / Restaurants management / Menus / Create" at bounding box center [803, 76] width 708 height 18
click at [703, 80] on span "Menus" at bounding box center [720, 76] width 35 height 18
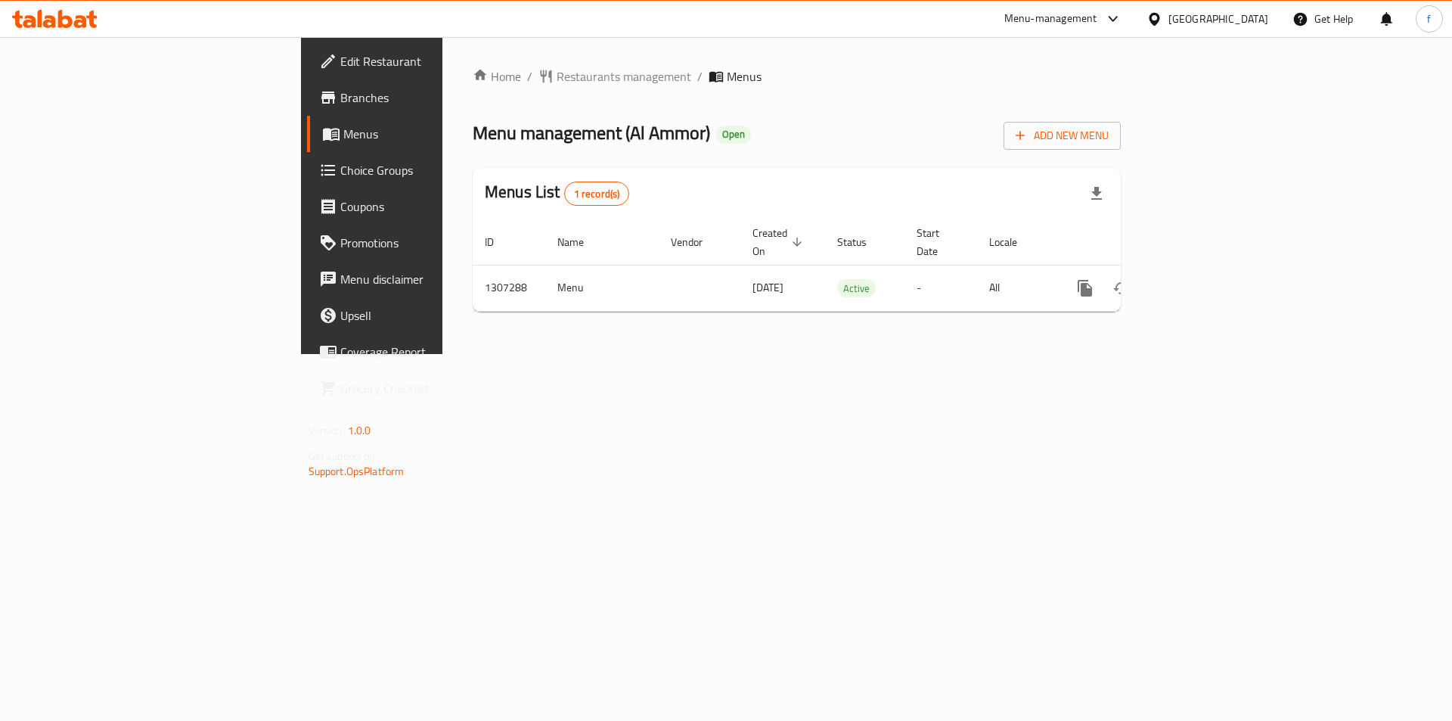
click at [1151, 354] on div "Home / Restaurants management / Menus Menu management ( Al Ammor ) Open Add New…" at bounding box center [796, 195] width 709 height 317
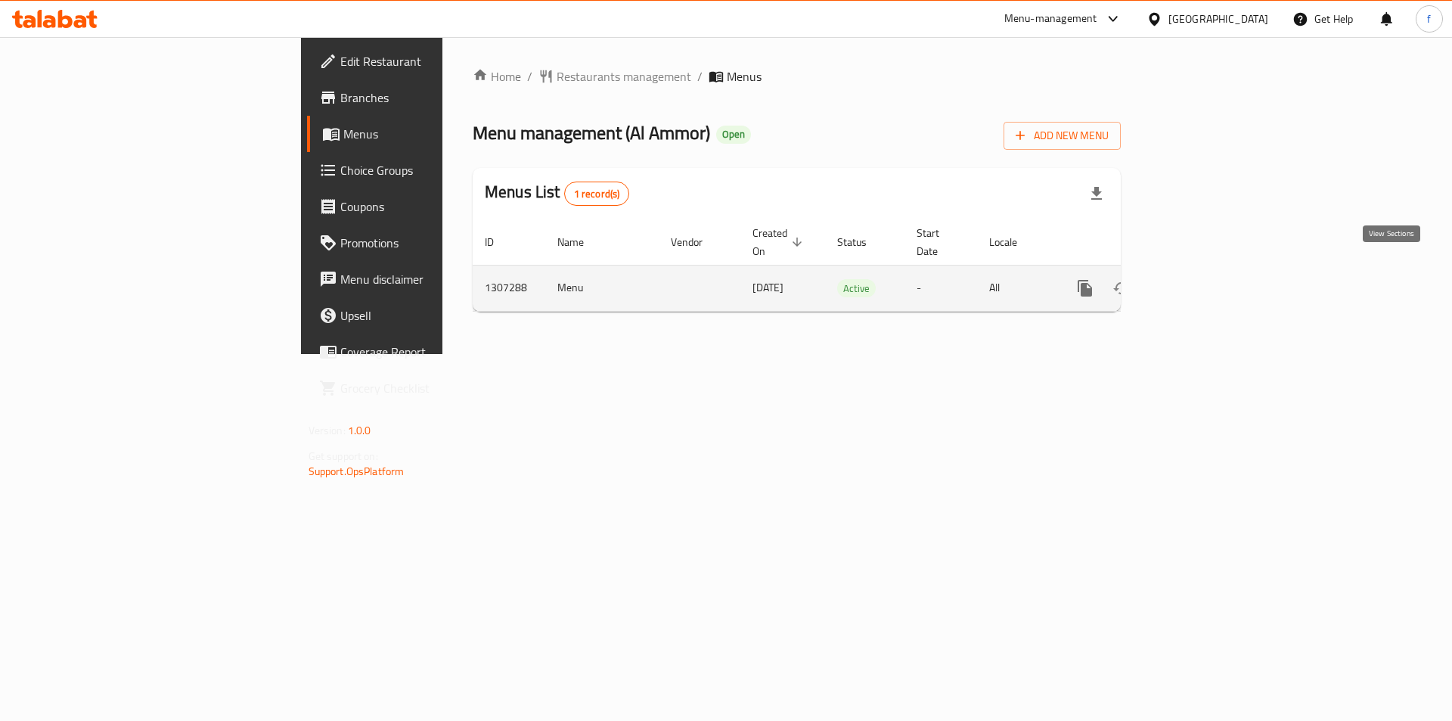
click at [1212, 270] on link "enhanced table" at bounding box center [1194, 288] width 36 height 36
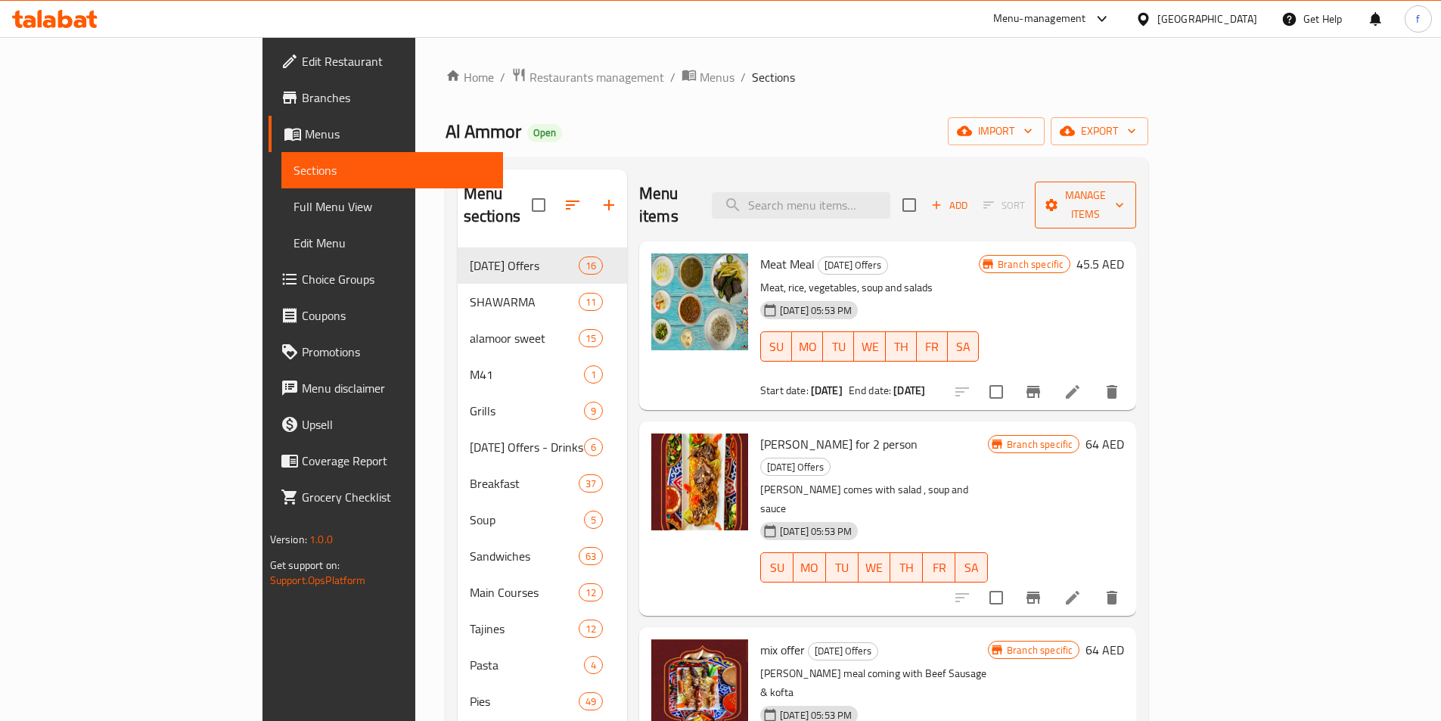
click at [1136, 205] on button "Manage items" at bounding box center [1085, 204] width 101 height 47
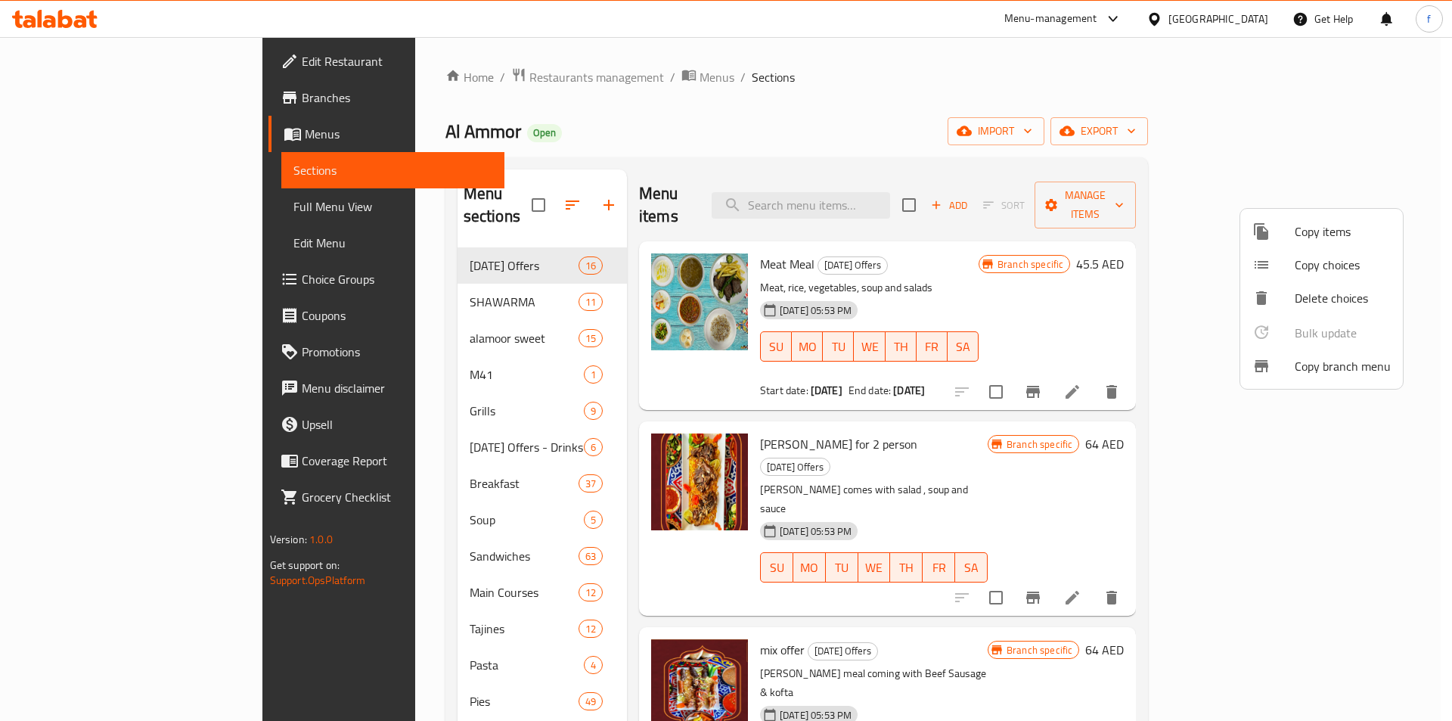
click at [1239, 144] on div at bounding box center [726, 360] width 1452 height 721
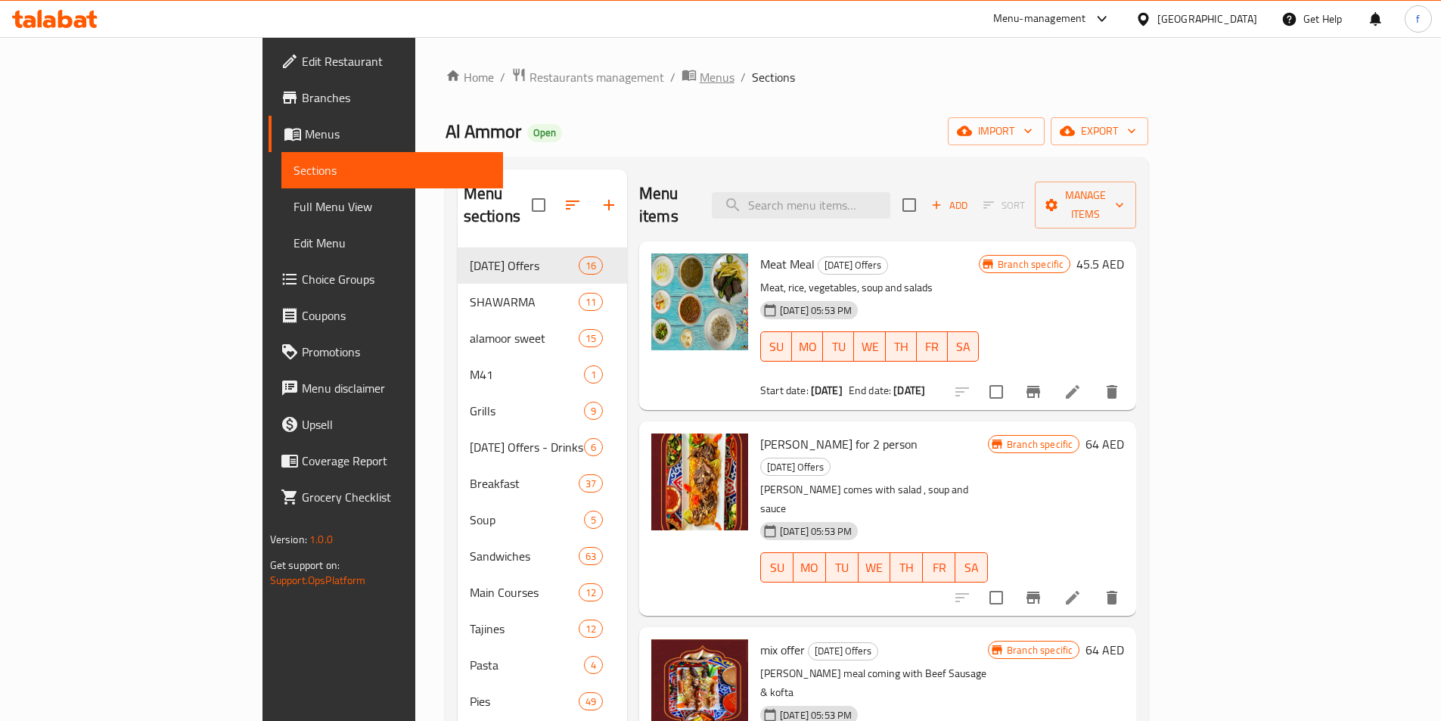
click at [700, 79] on span "Menus" at bounding box center [717, 77] width 35 height 18
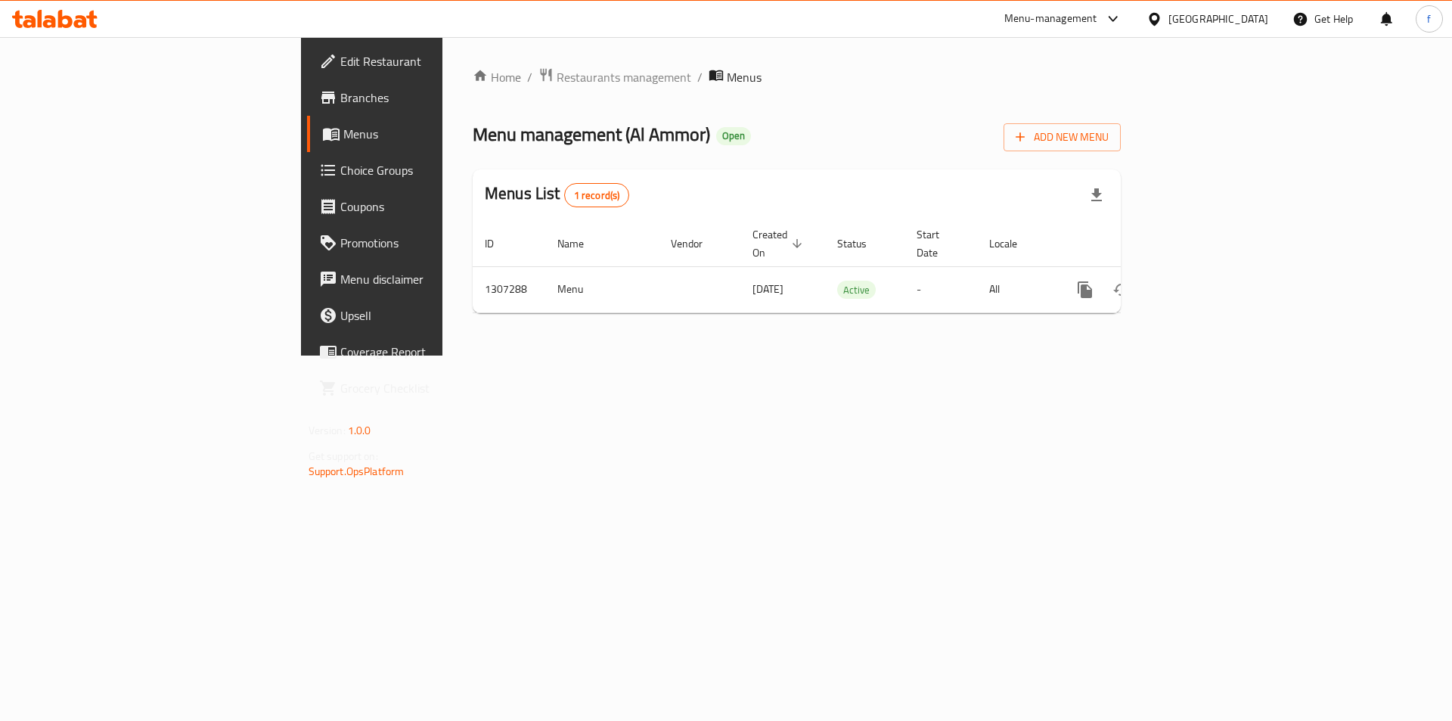
click at [340, 107] on span "Branches" at bounding box center [435, 97] width 191 height 18
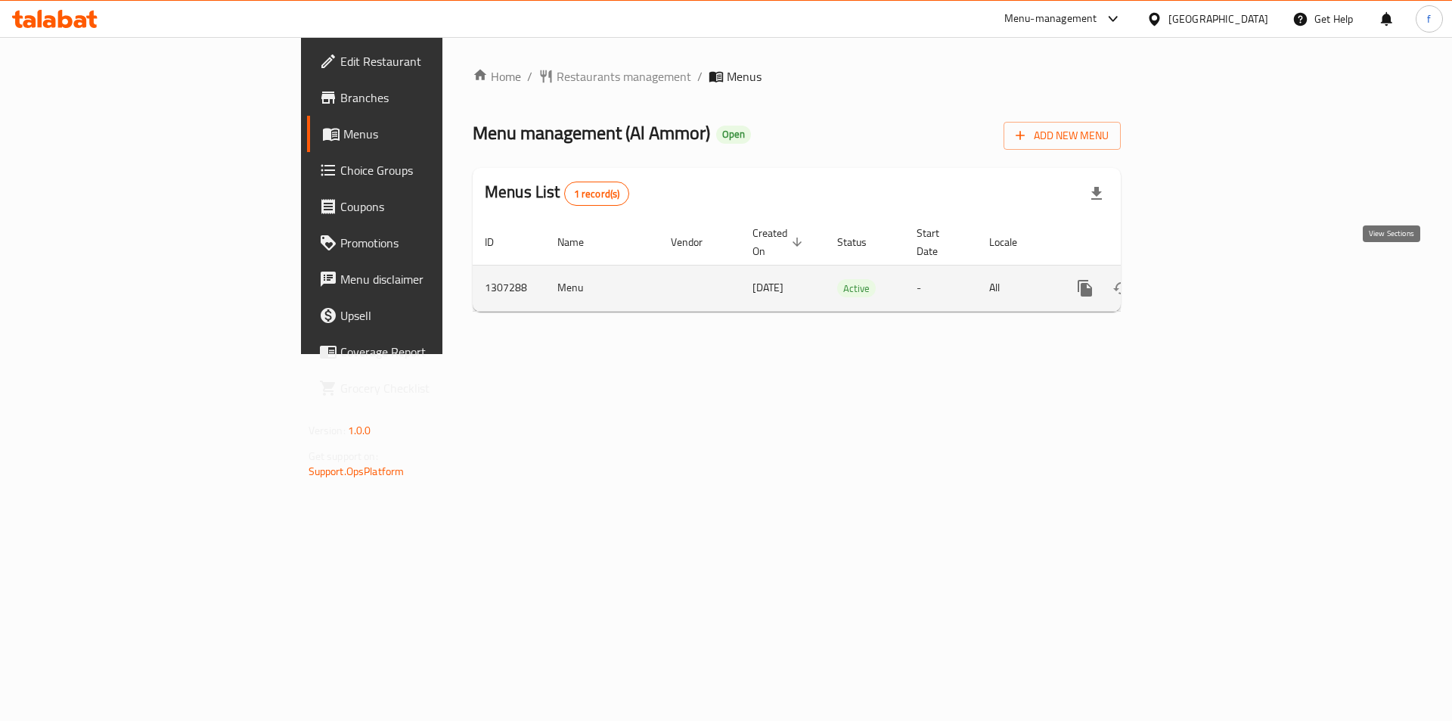
click at [1203, 279] on icon "enhanced table" at bounding box center [1194, 288] width 18 height 18
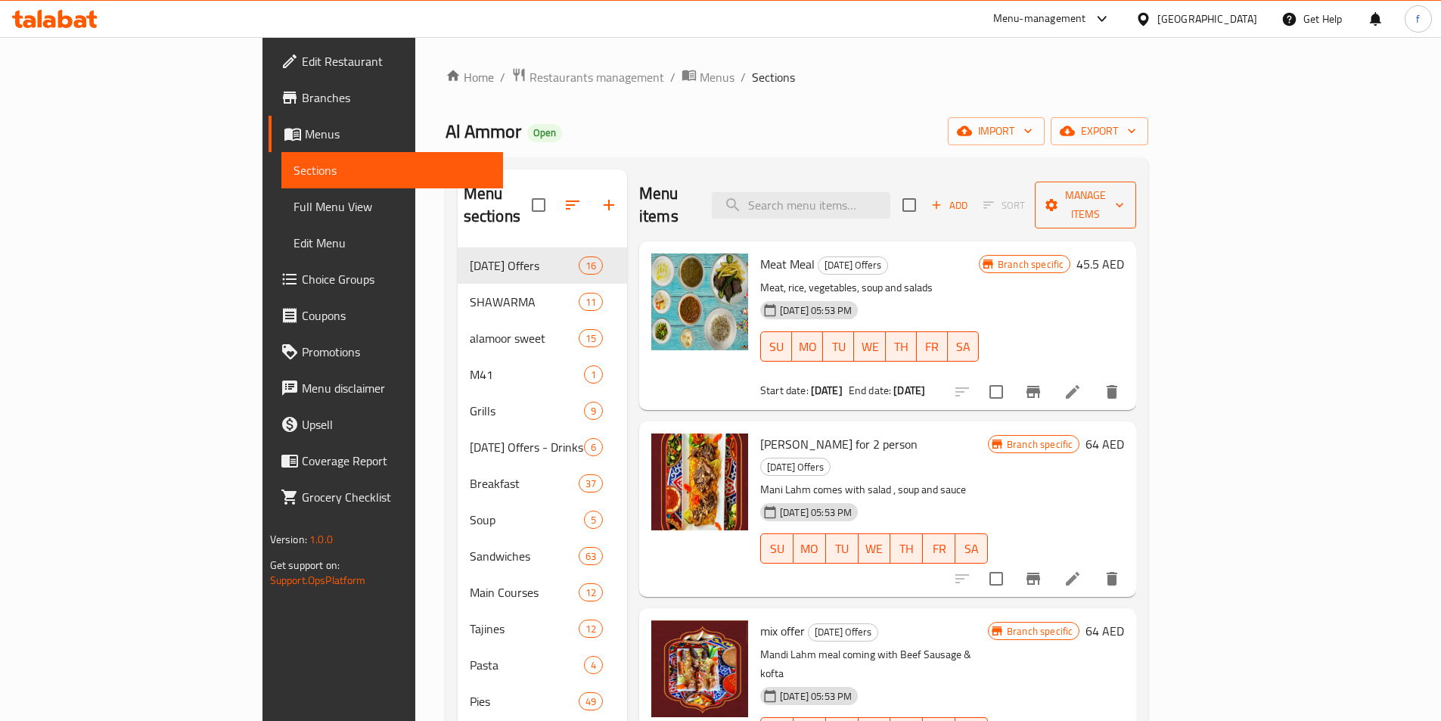
click at [1124, 193] on span "Manage items" at bounding box center [1085, 205] width 77 height 38
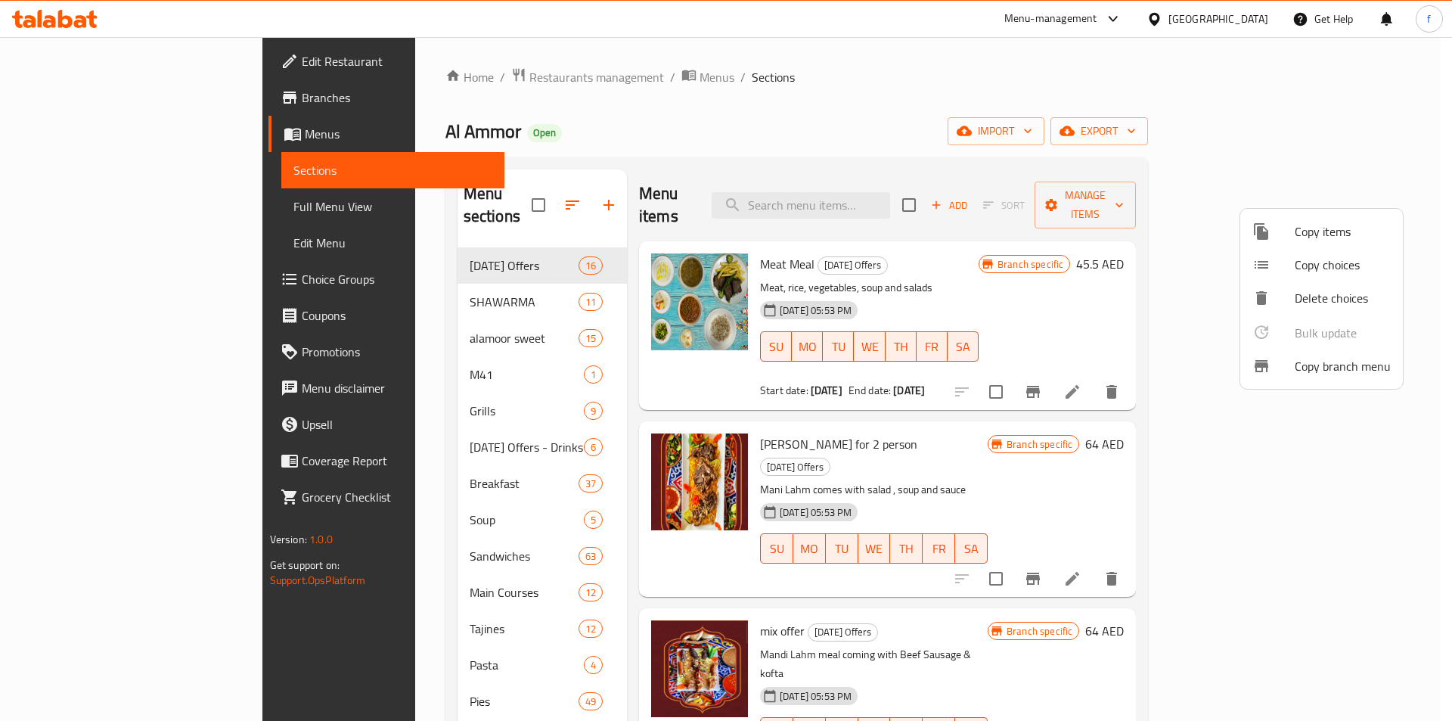
click at [60, 135] on div at bounding box center [726, 360] width 1452 height 721
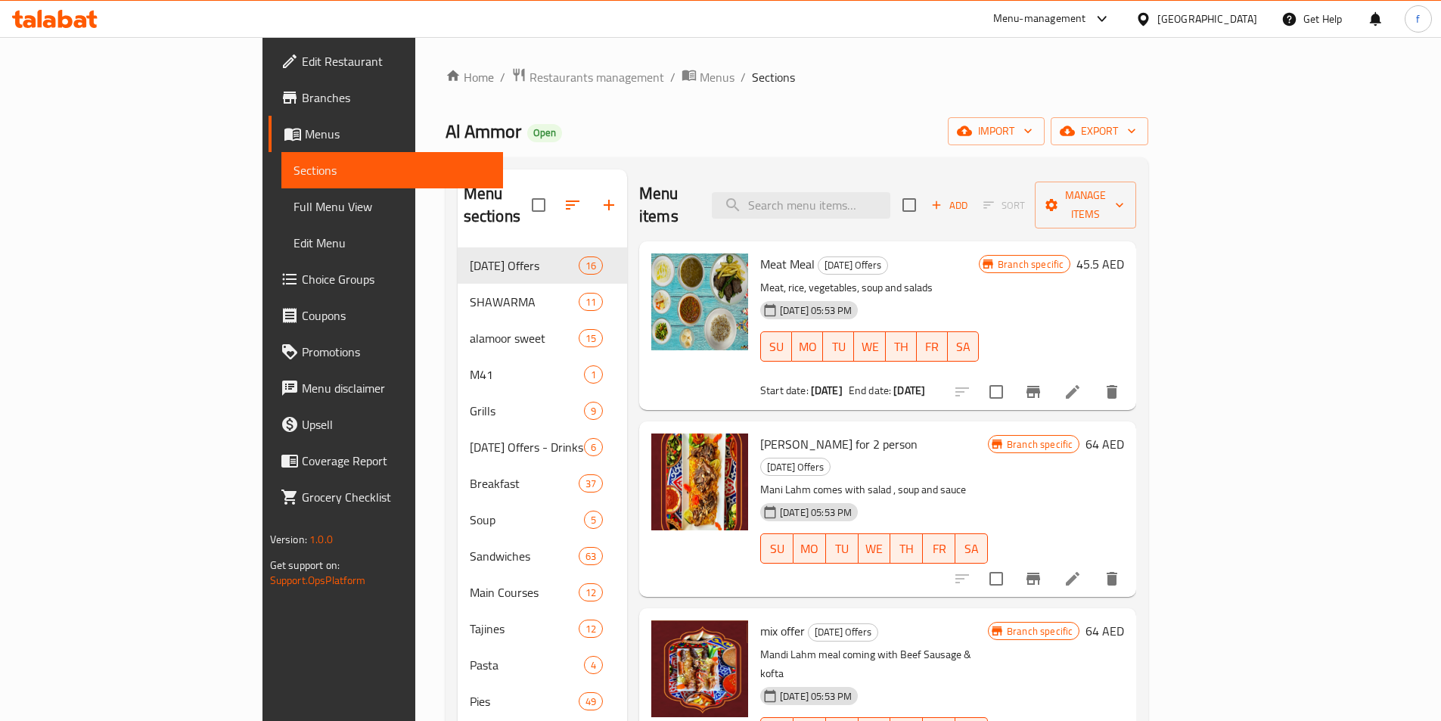
click at [302, 95] on span "Branches" at bounding box center [396, 97] width 189 height 18
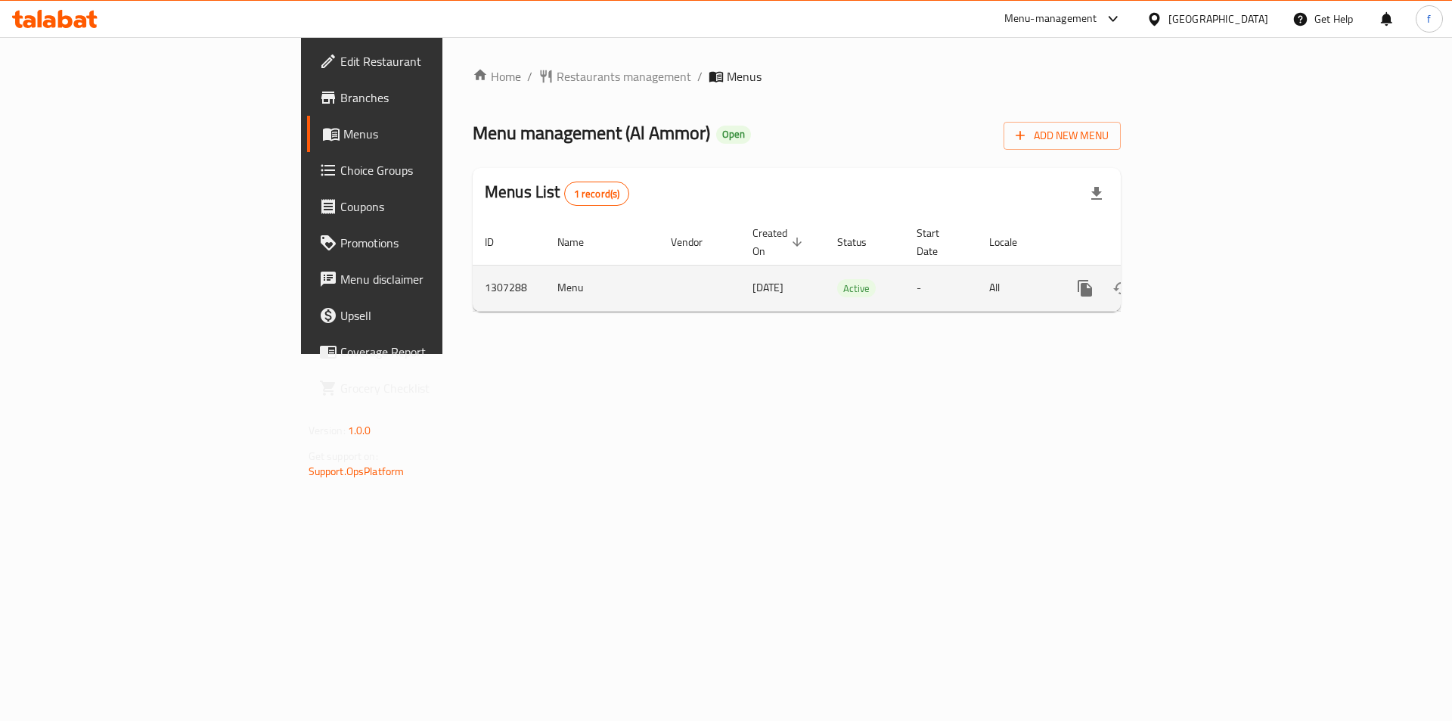
click at [1203, 279] on icon "enhanced table" at bounding box center [1194, 288] width 18 height 18
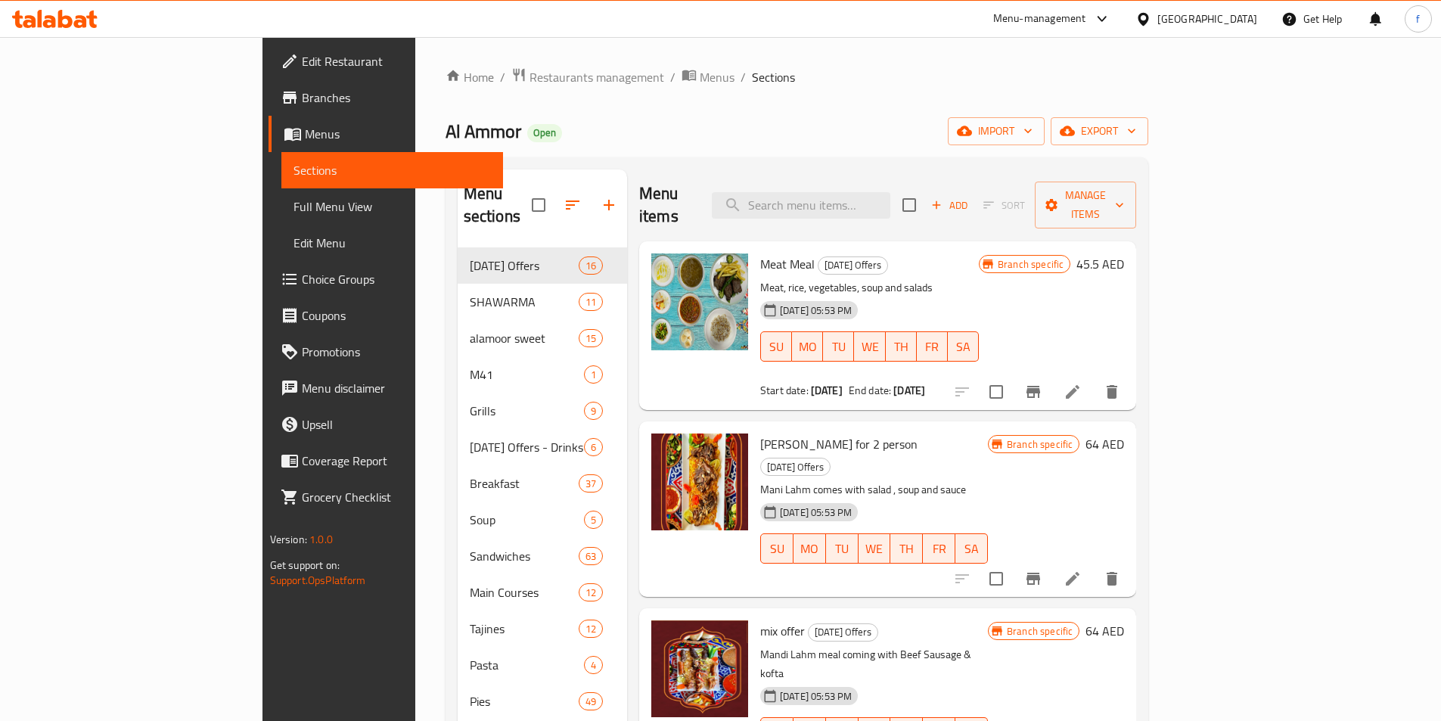
click at [293, 209] on span "Full Menu View" at bounding box center [391, 206] width 197 height 18
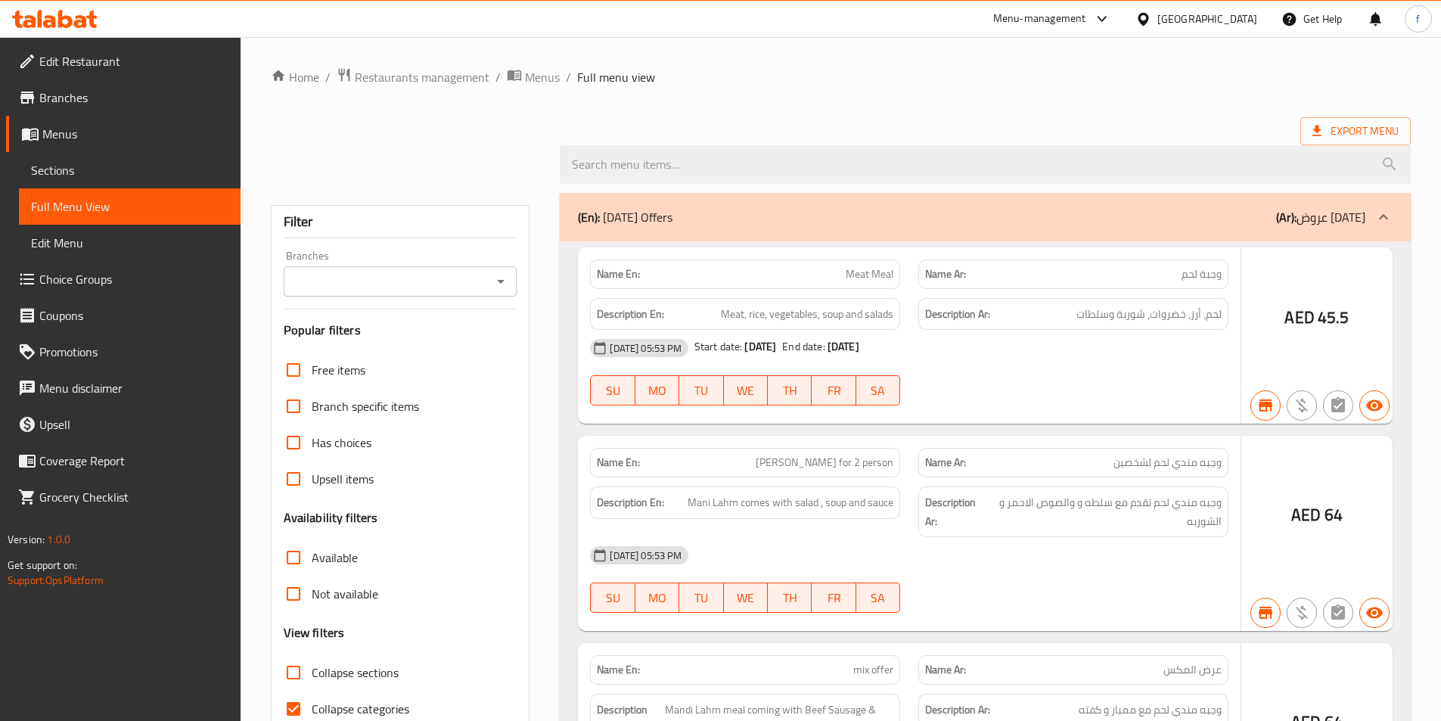
click at [98, 204] on span "Full Menu View" at bounding box center [129, 206] width 197 height 18
click at [73, 208] on span "Full Menu View" at bounding box center [129, 206] width 197 height 18
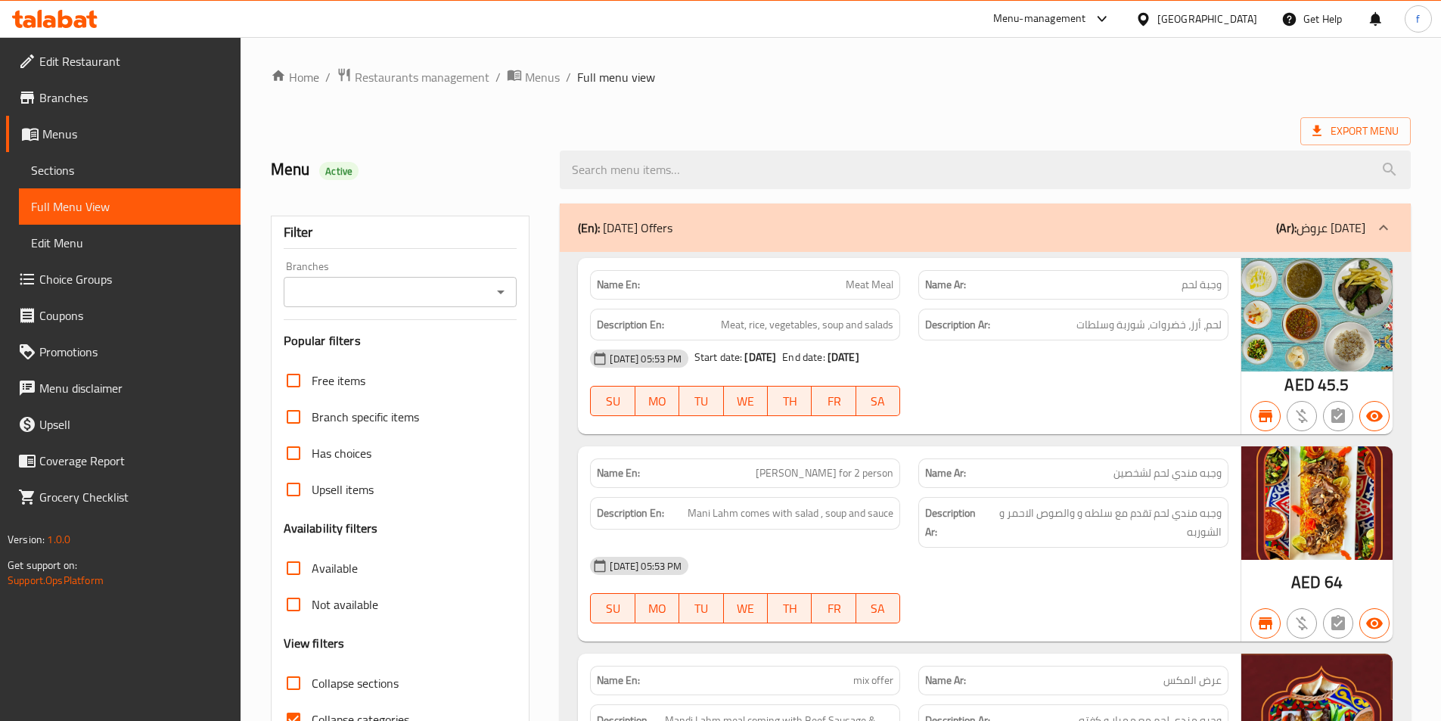
click at [634, 324] on strong "Description En:" at bounding box center [630, 324] width 67 height 19
click at [635, 324] on strong "Description En:" at bounding box center [630, 324] width 67 height 19
copy strong "Description En:"
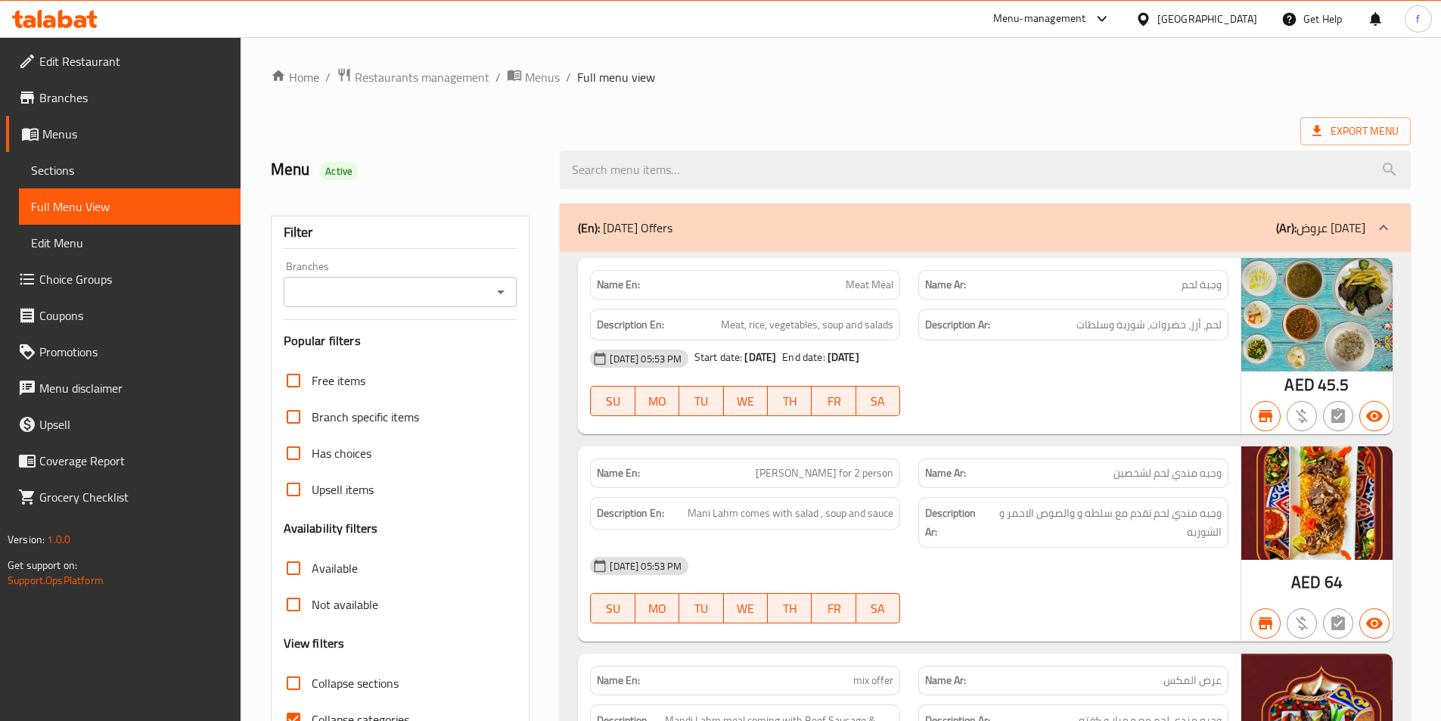
click at [1012, 67] on ol "Home / Restaurants management / Menus / Full menu view" at bounding box center [841, 77] width 1140 height 20
click at [77, 103] on span "Branches" at bounding box center [133, 97] width 189 height 18
